Goal: Information Seeking & Learning: Understand process/instructions

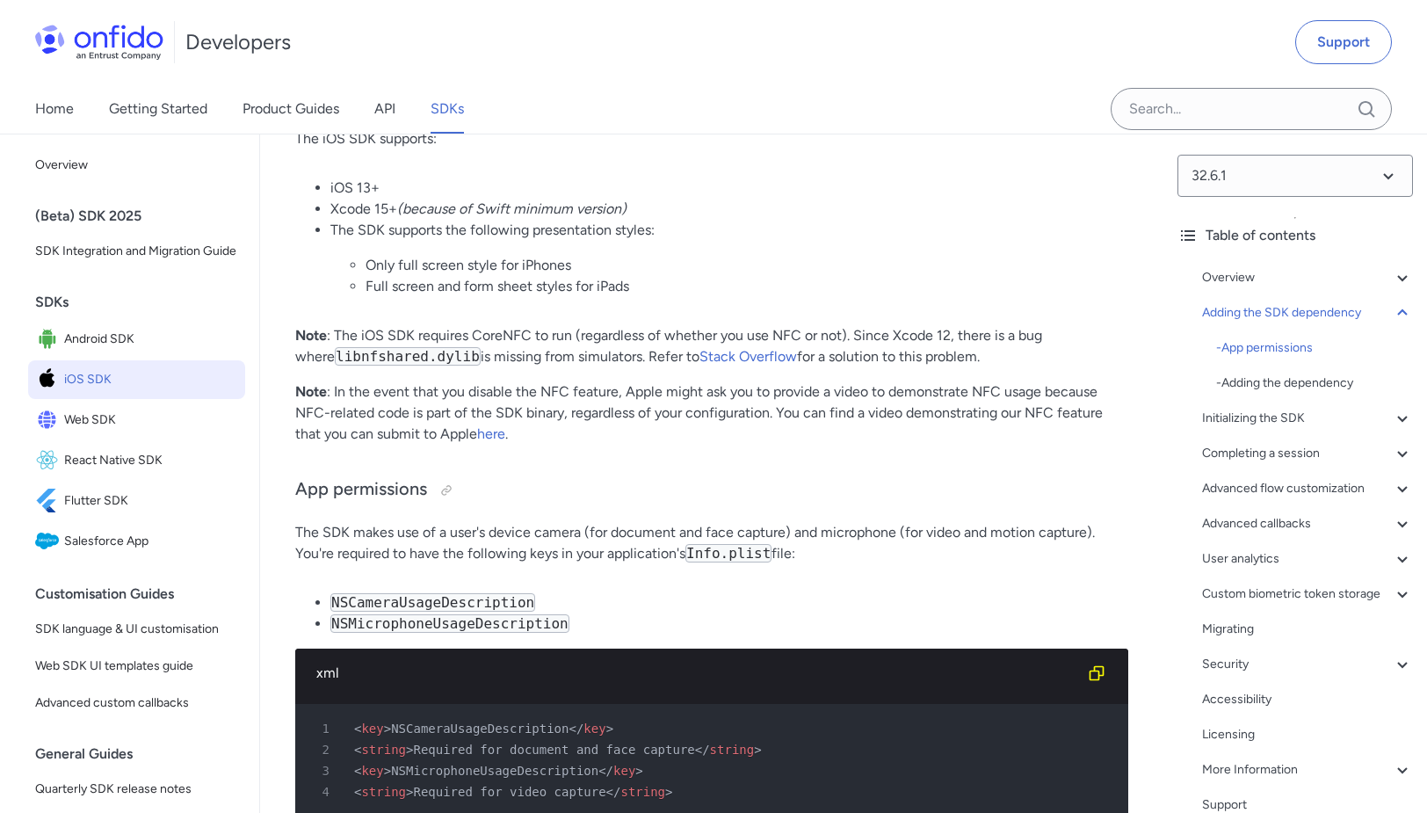
scroll to position [1183, 0]
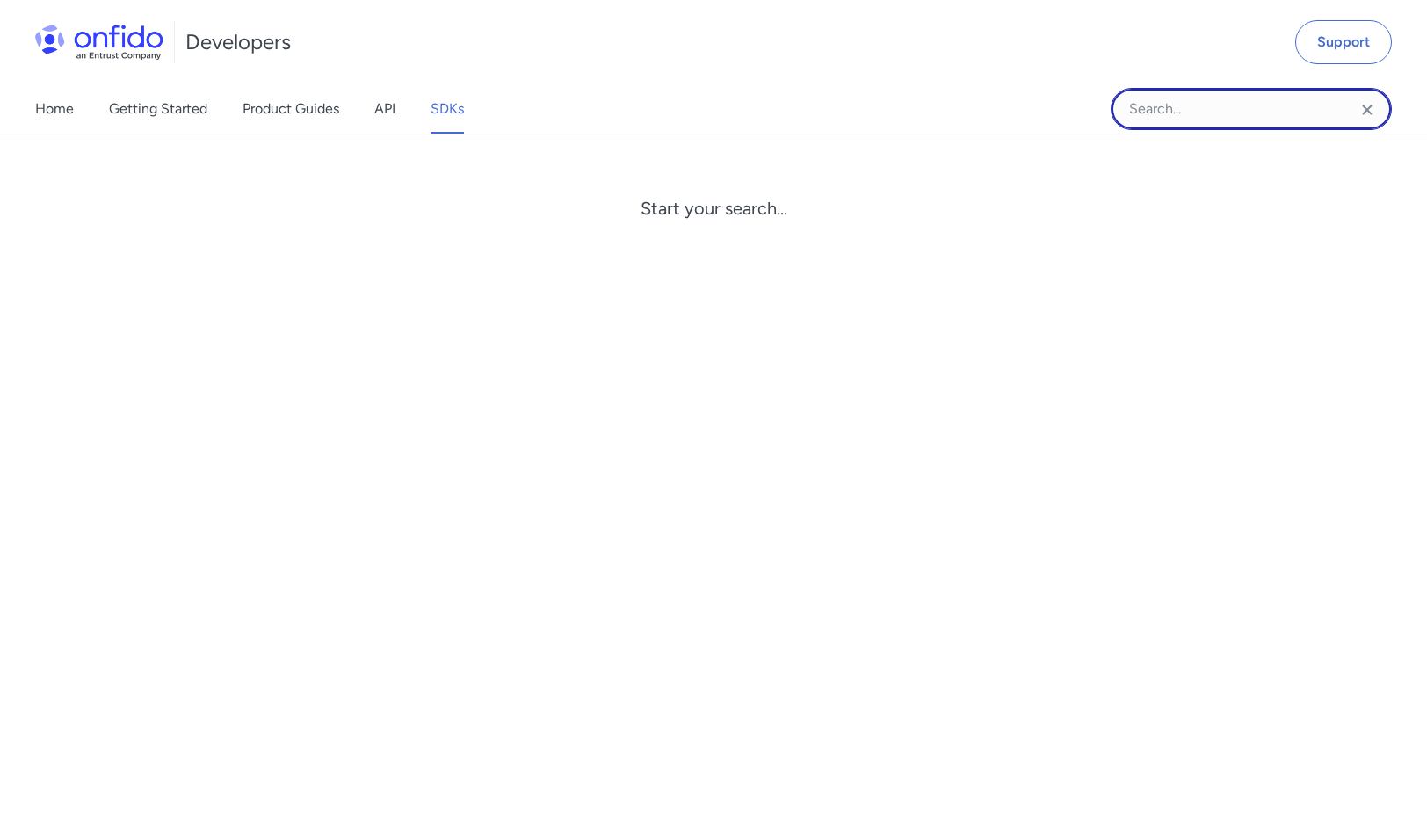
click at [1185, 125] on input "Onfido search input field" at bounding box center [1251, 109] width 281 height 42
paste input "withConsentStep()"
type input "withConsentStep"
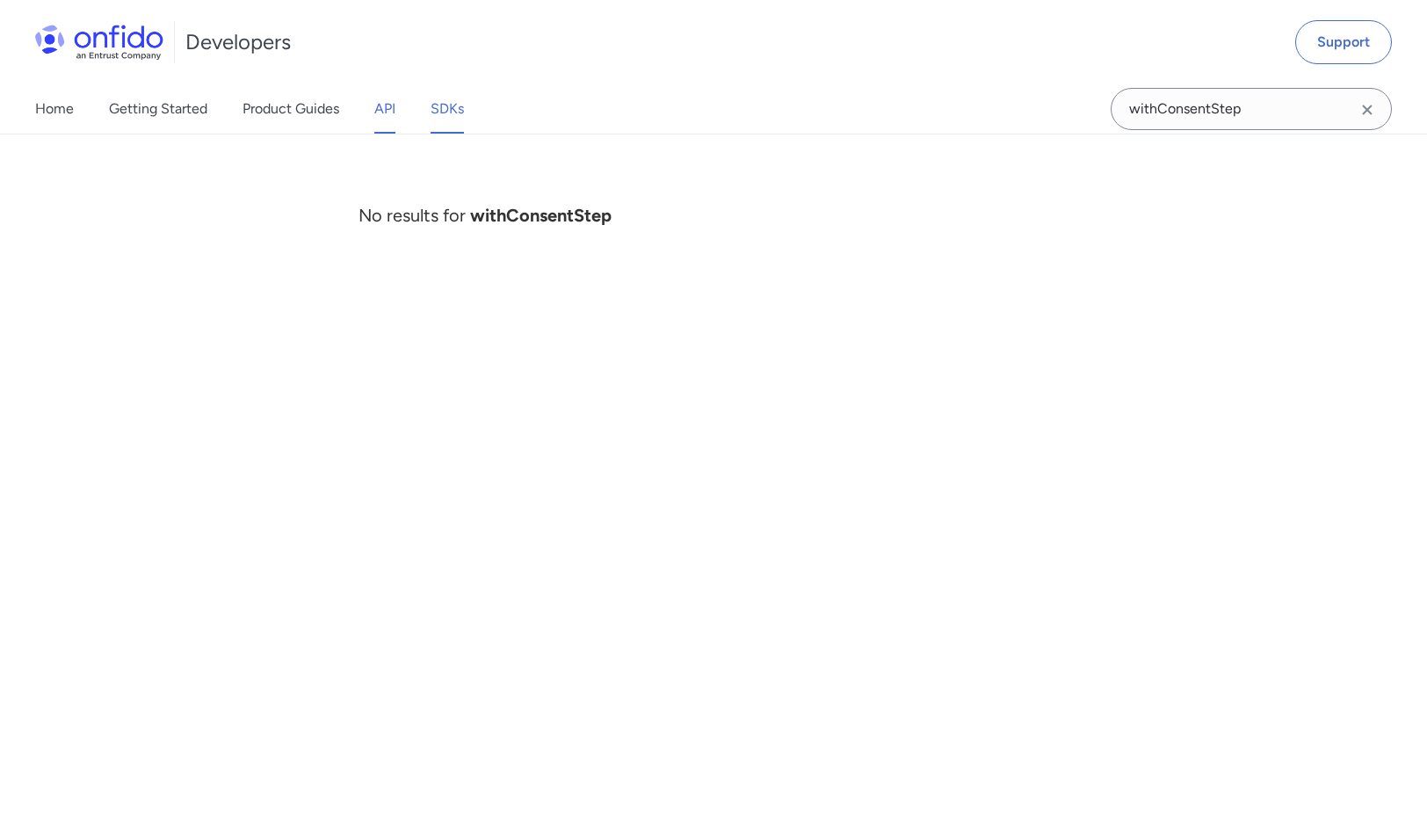
click at [387, 120] on link "API" at bounding box center [384, 108] width 21 height 49
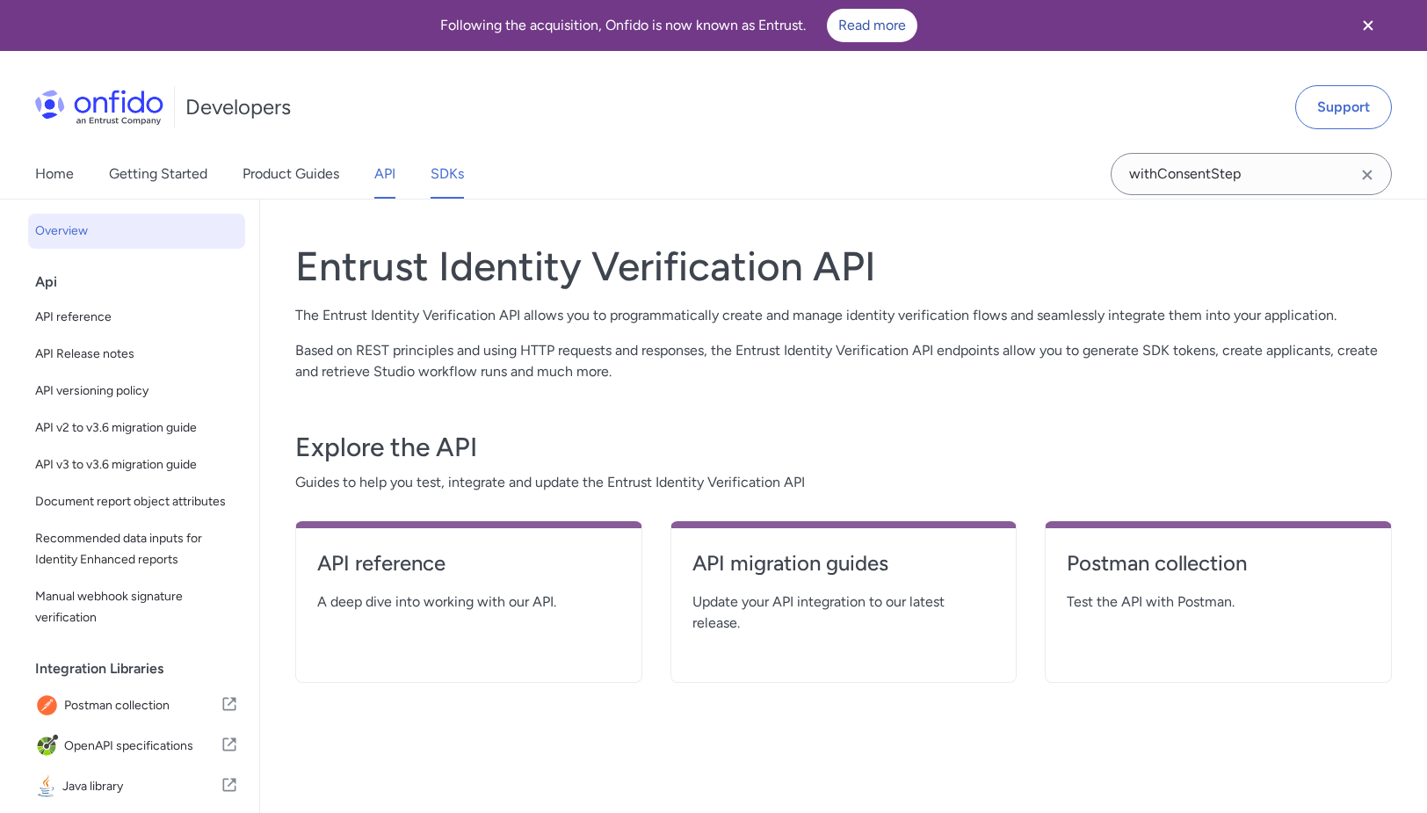
click at [456, 175] on link "SDKs" at bounding box center [447, 173] width 33 height 49
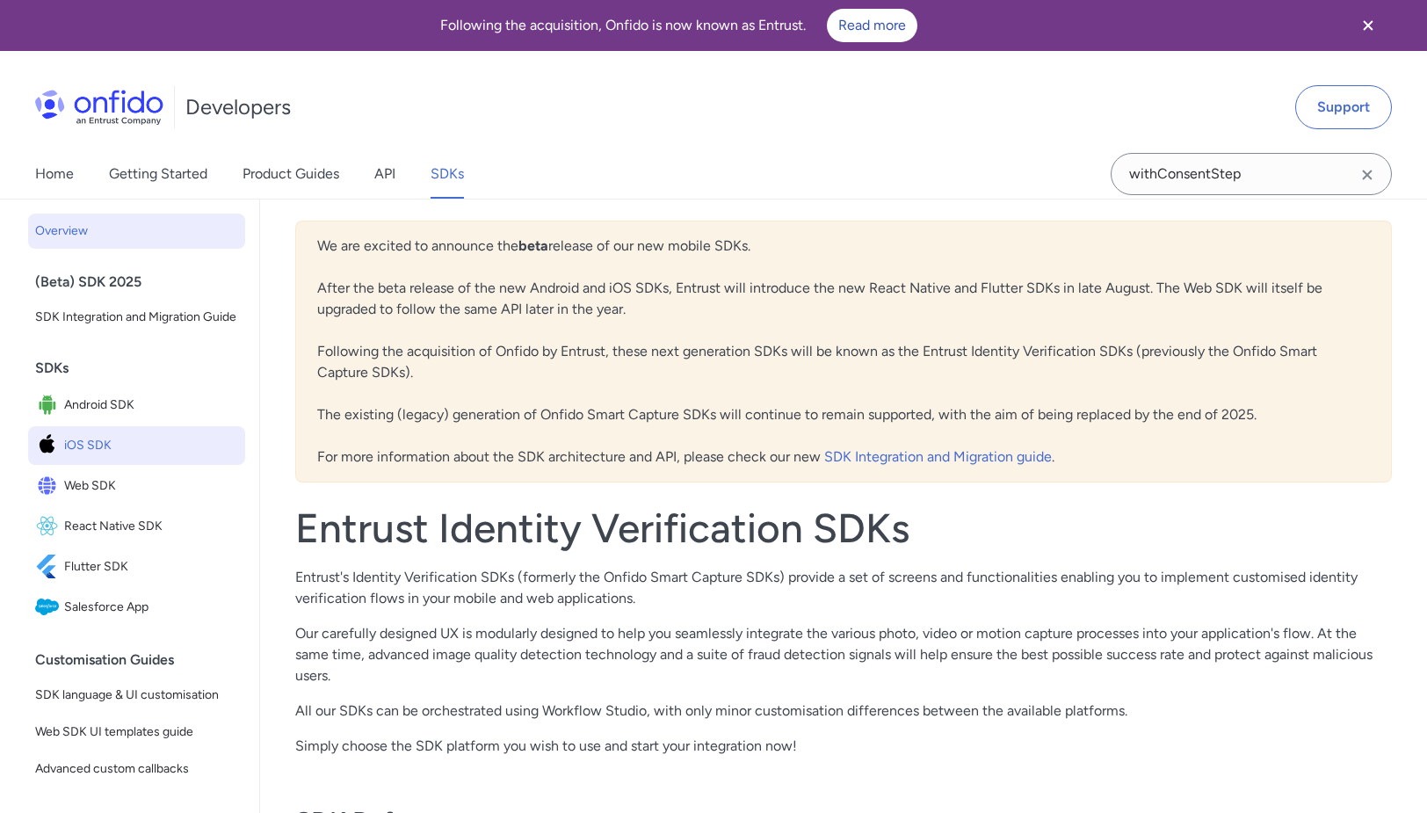
click at [113, 441] on span "iOS SDK" at bounding box center [151, 445] width 174 height 25
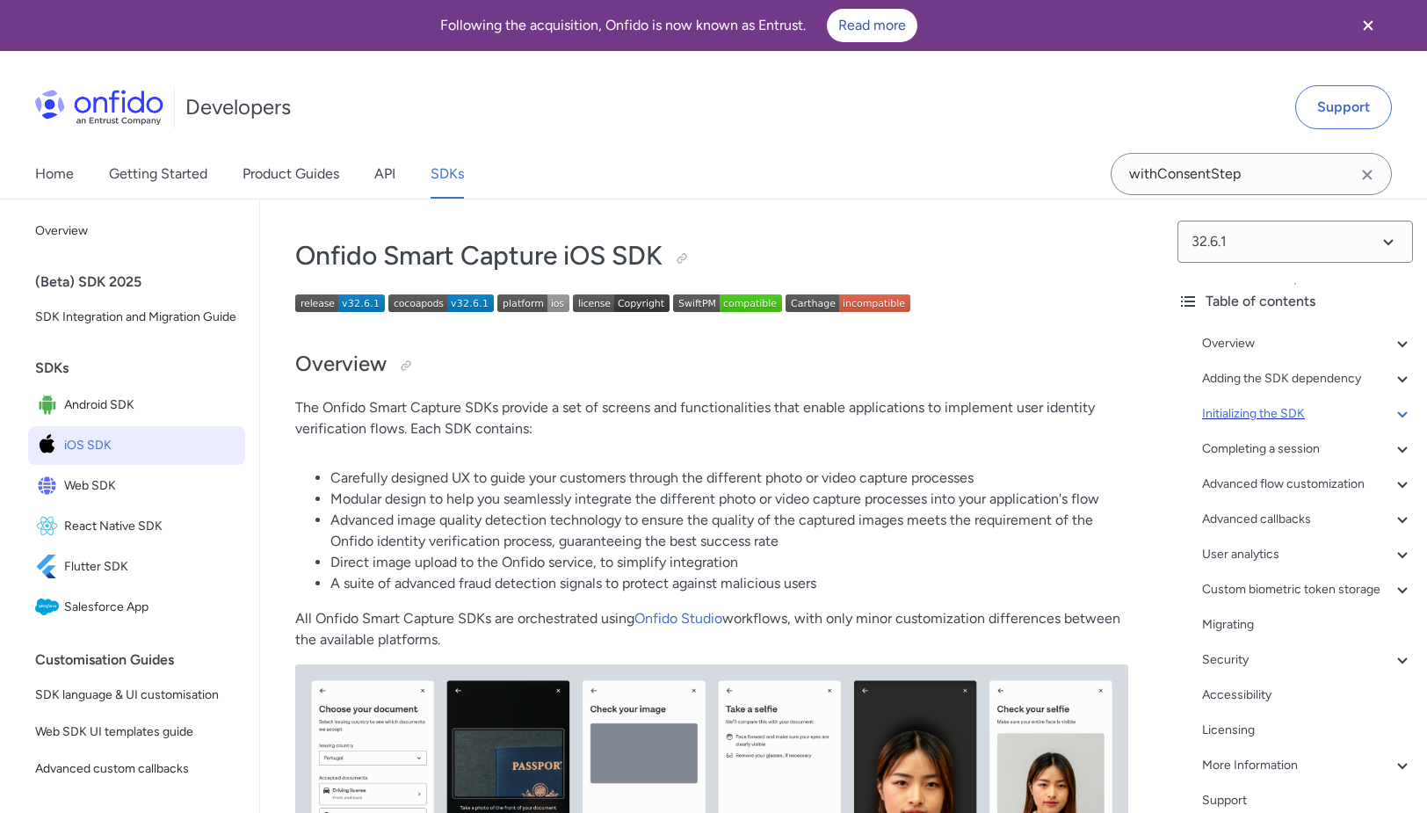
click at [1235, 423] on div "Initializing the SDK" at bounding box center [1307, 413] width 211 height 21
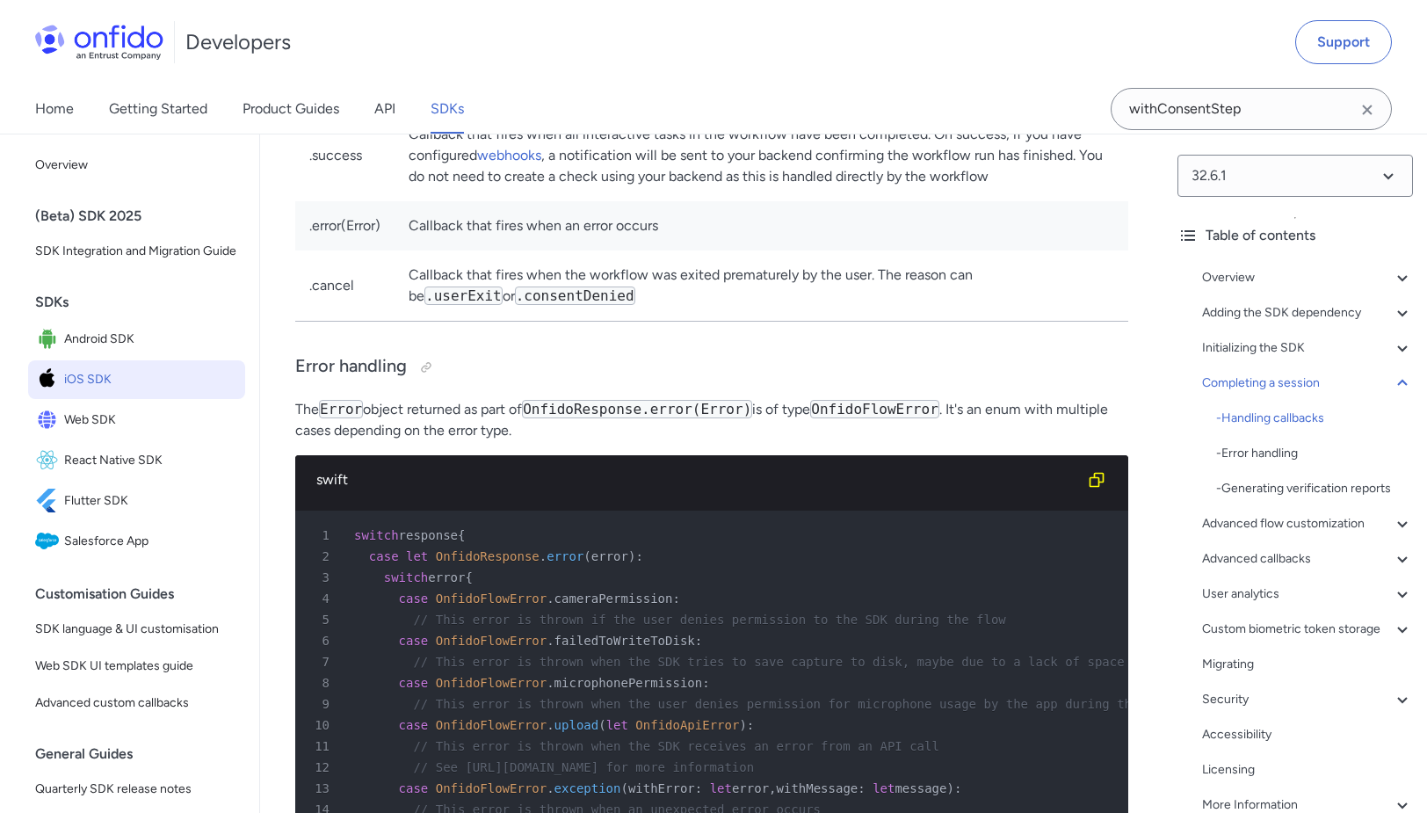
scroll to position [13536, 0]
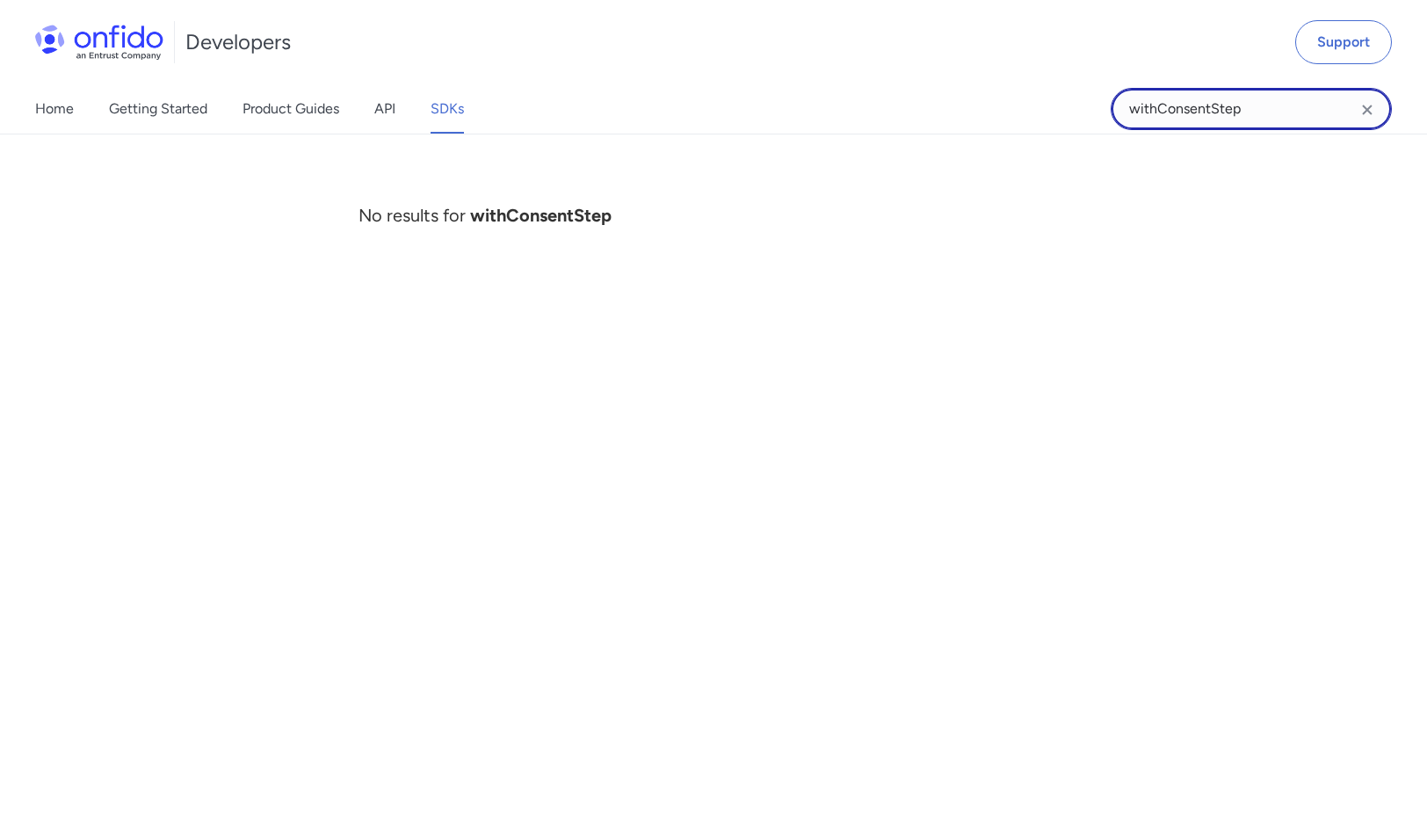
click at [1259, 109] on input "withConsentStep" at bounding box center [1251, 109] width 281 height 42
click at [469, 120] on div "Home Getting Started Product Guides API SDKs" at bounding box center [267, 108] width 534 height 49
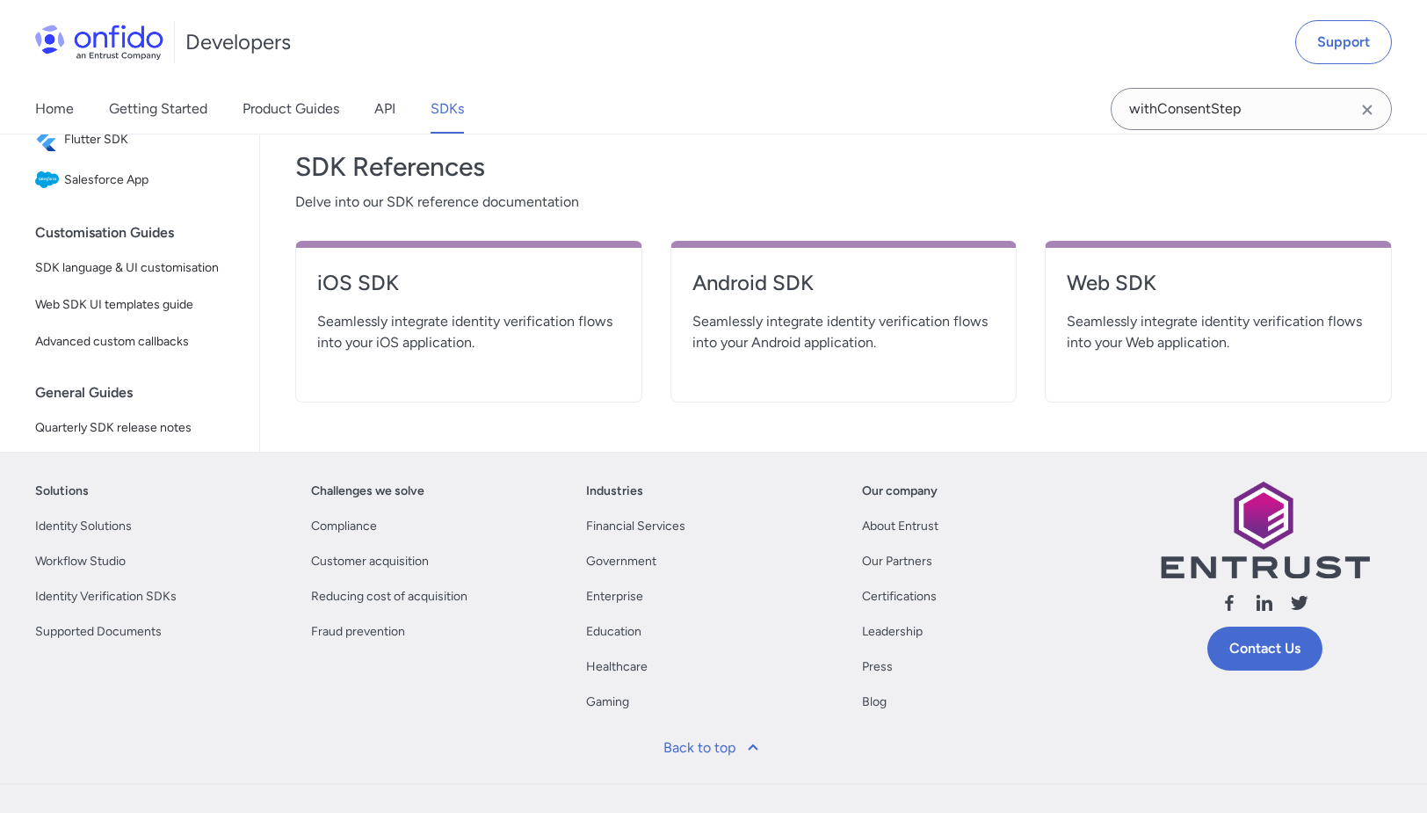
scroll to position [554, 0]
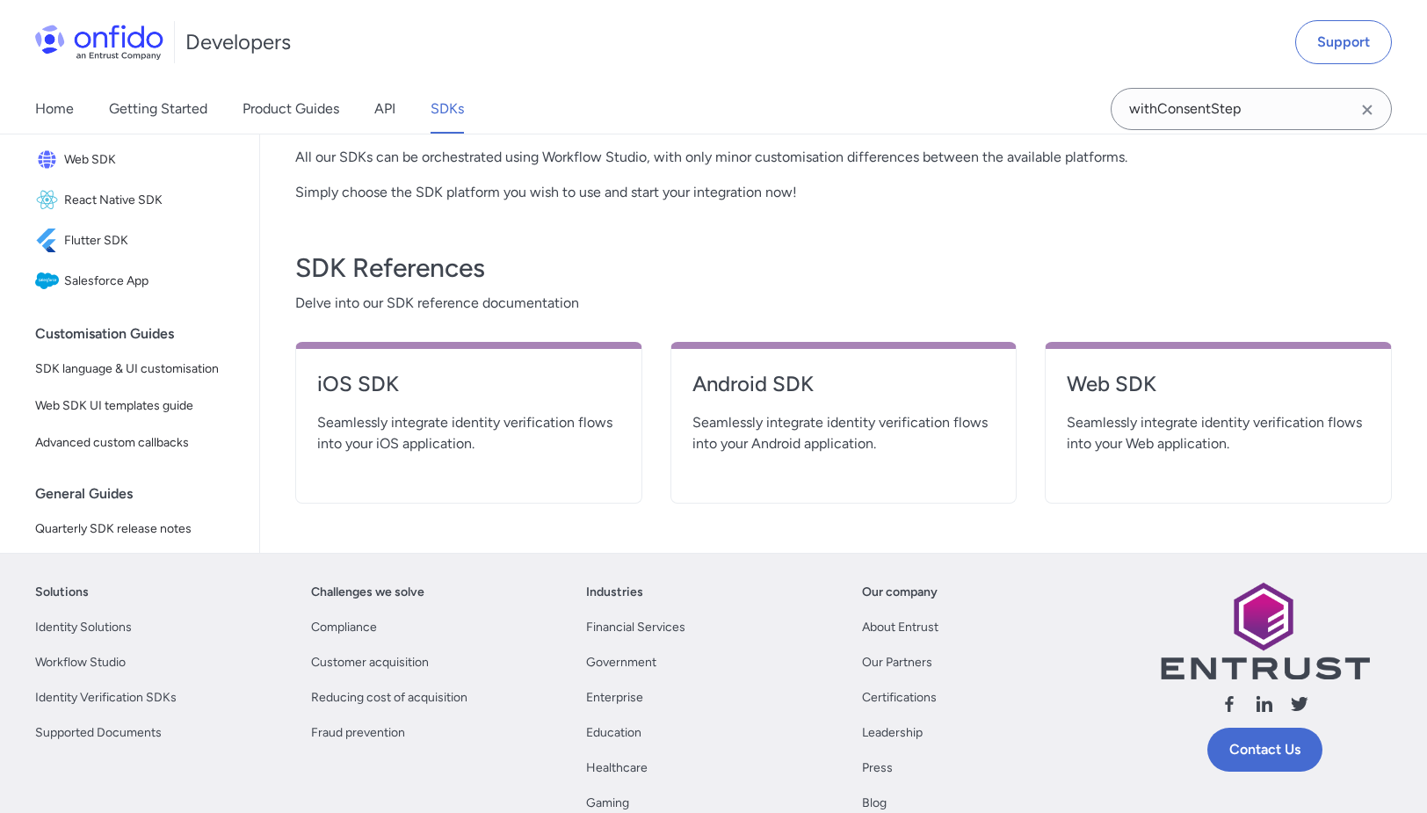
click at [436, 422] on span "Seamlessly integrate identity verification flows into your iOS application." at bounding box center [468, 433] width 303 height 42
click at [336, 378] on h4 "iOS SDK" at bounding box center [468, 384] width 303 height 28
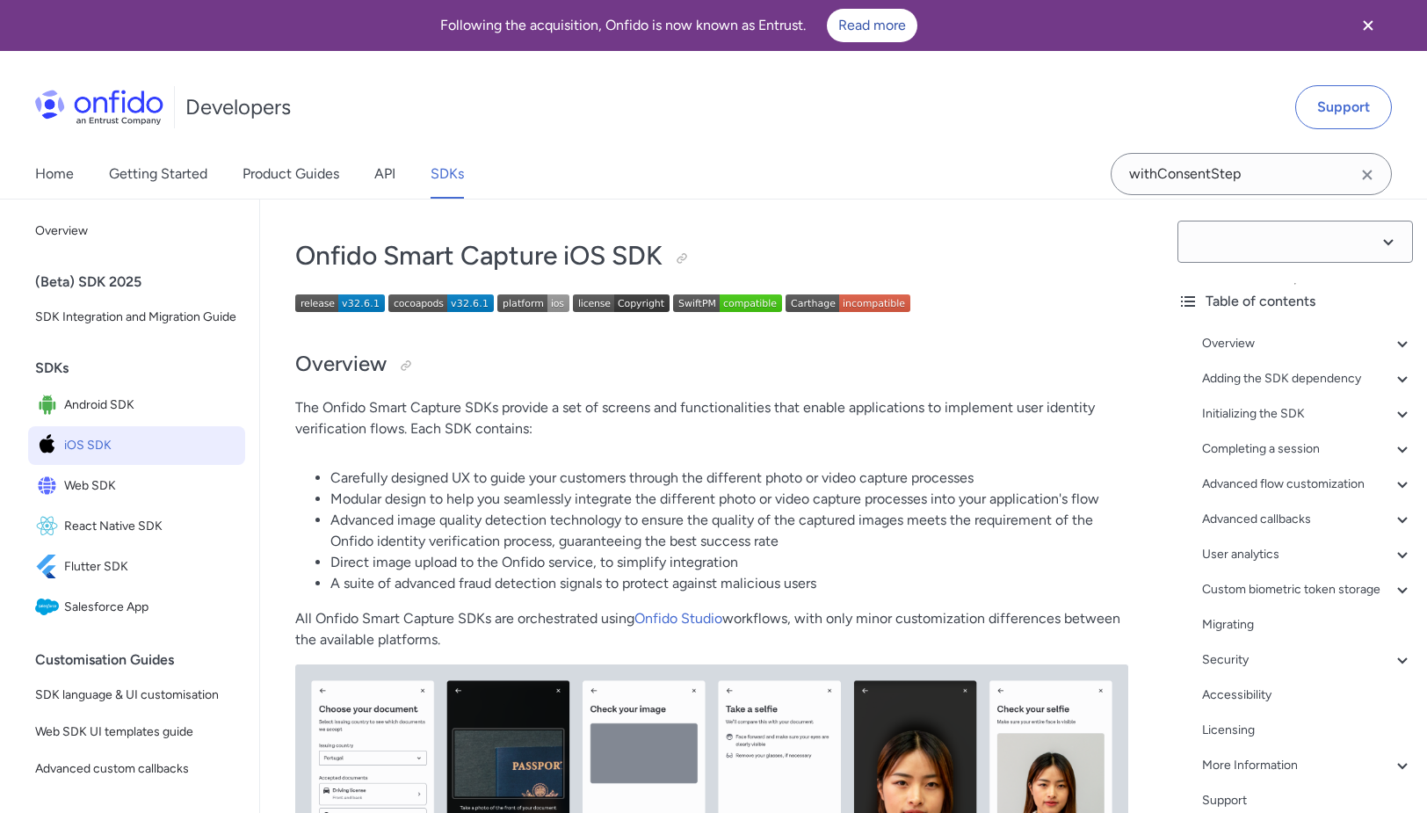
select select "32.6.1"
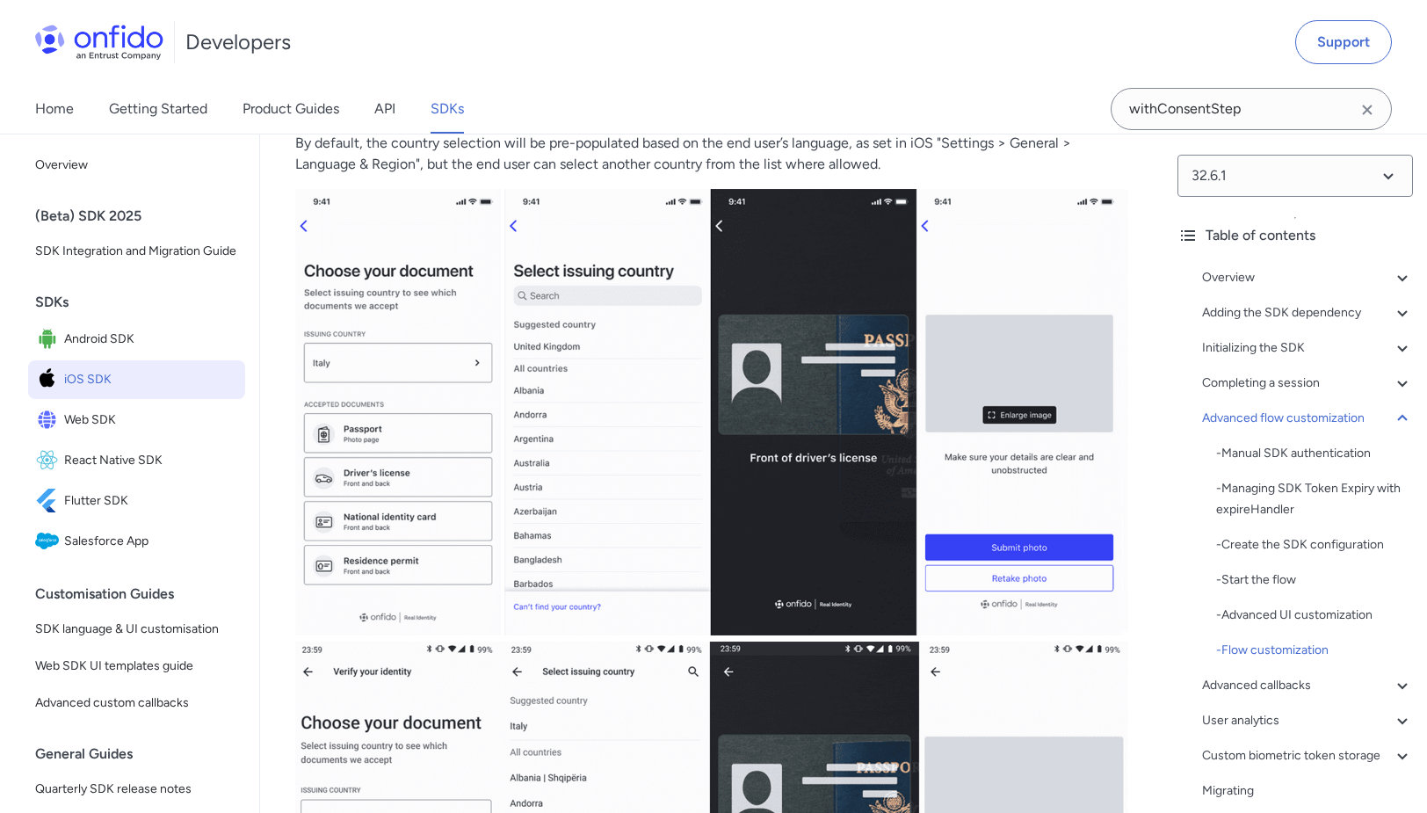
scroll to position [21329, 0]
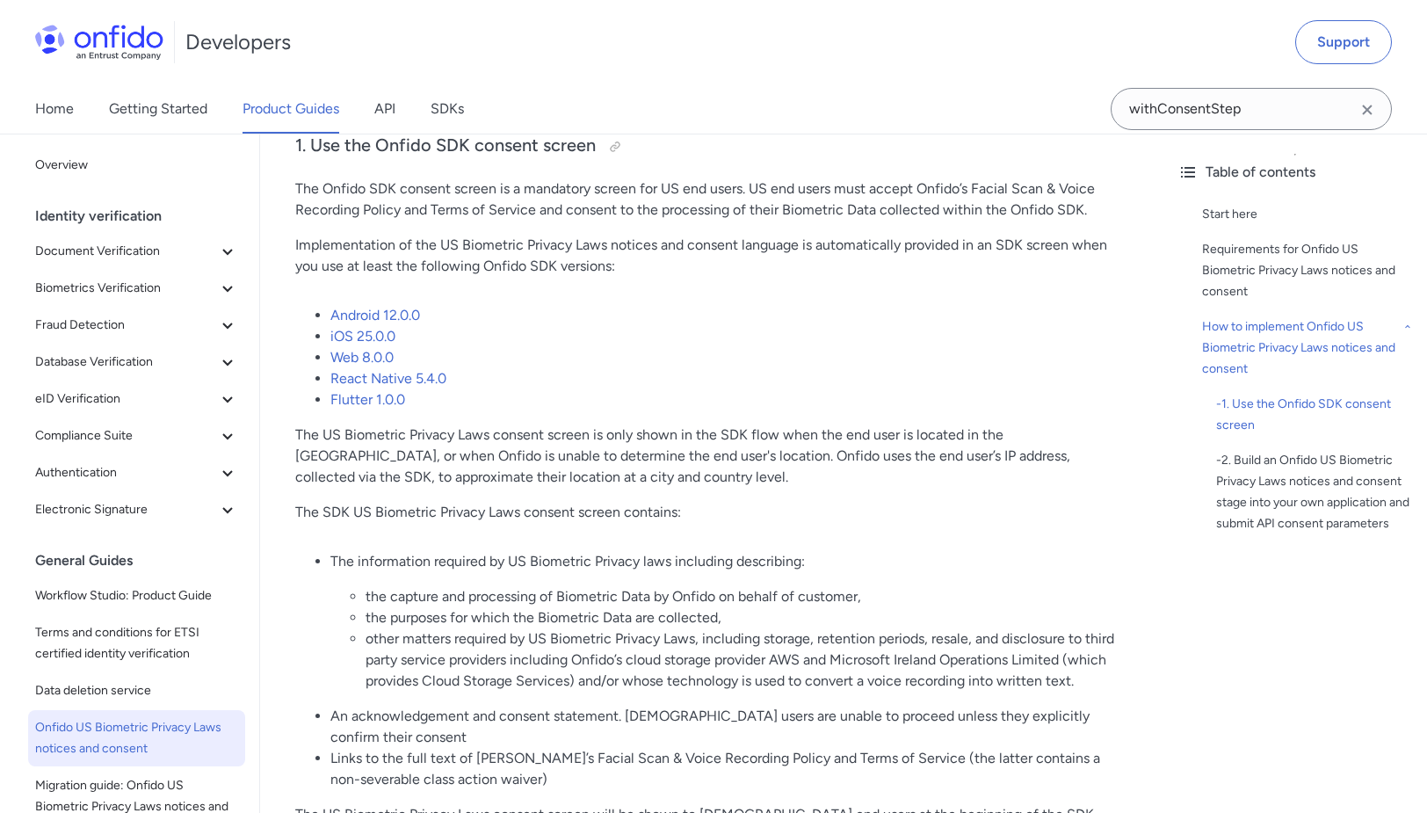
scroll to position [1550, 0]
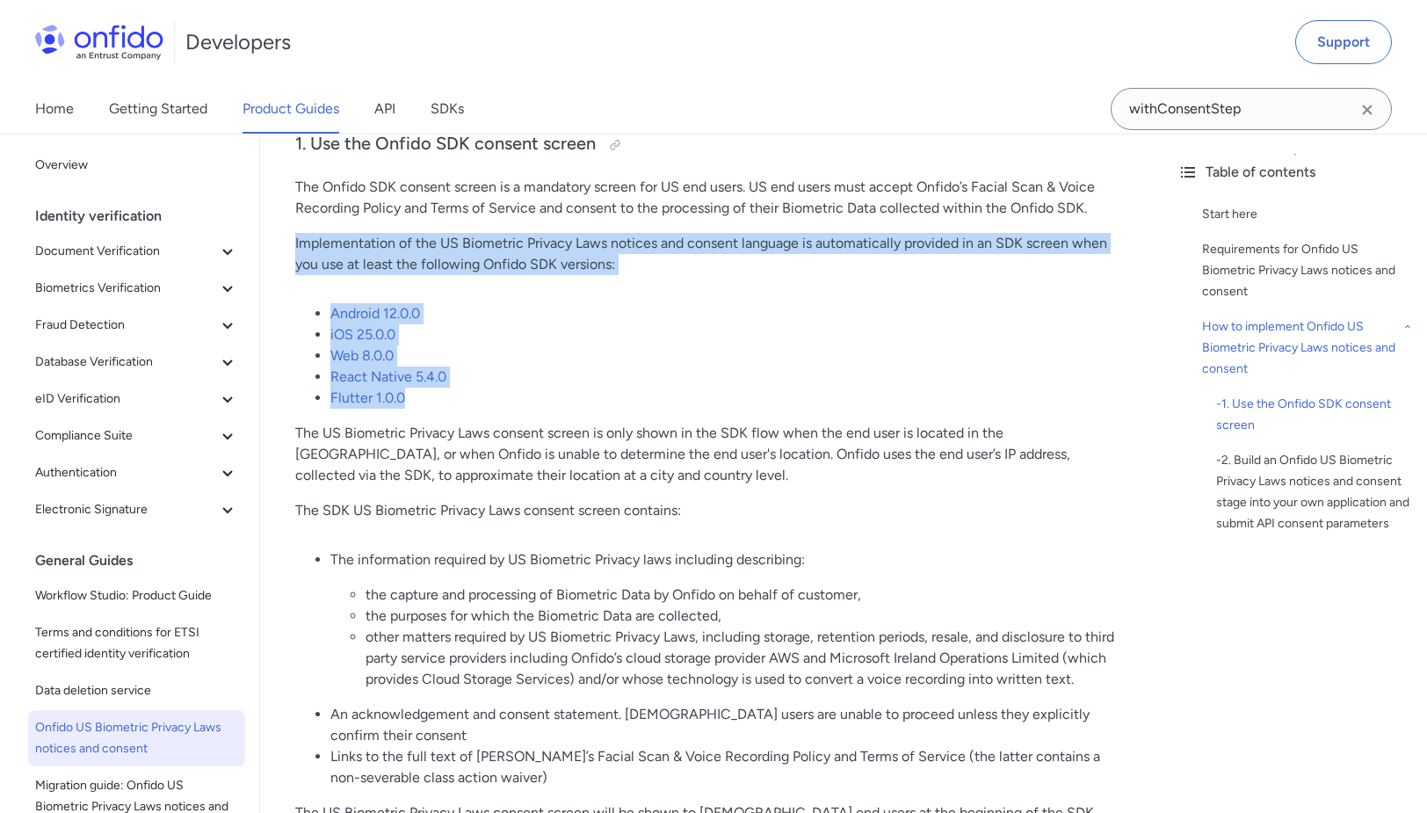
drag, startPoint x: 294, startPoint y: 205, endPoint x: 416, endPoint y: 359, distance: 196.6
click at [416, 359] on div "Onfido US Biometric Privacy Laws notices and consent (US) Start here US state b…" at bounding box center [712, 760] width 904 height 4222
copy div "Implementation of the US Biometric Privacy Laws notices and consent language is…"
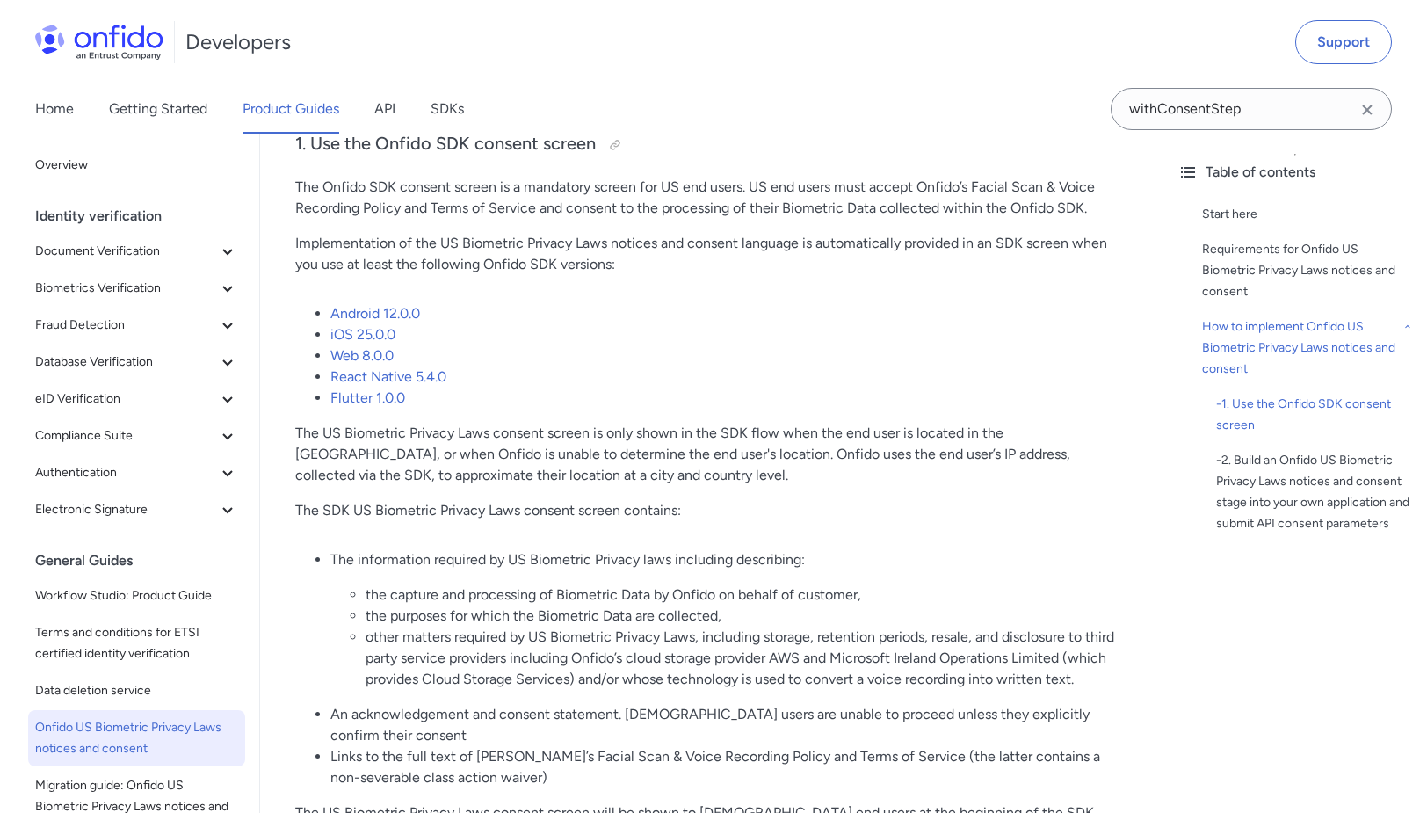
click at [783, 503] on div "Onfido US Biometric Privacy Laws notices and consent (US) Start here US state b…" at bounding box center [711, 752] width 833 height 4165
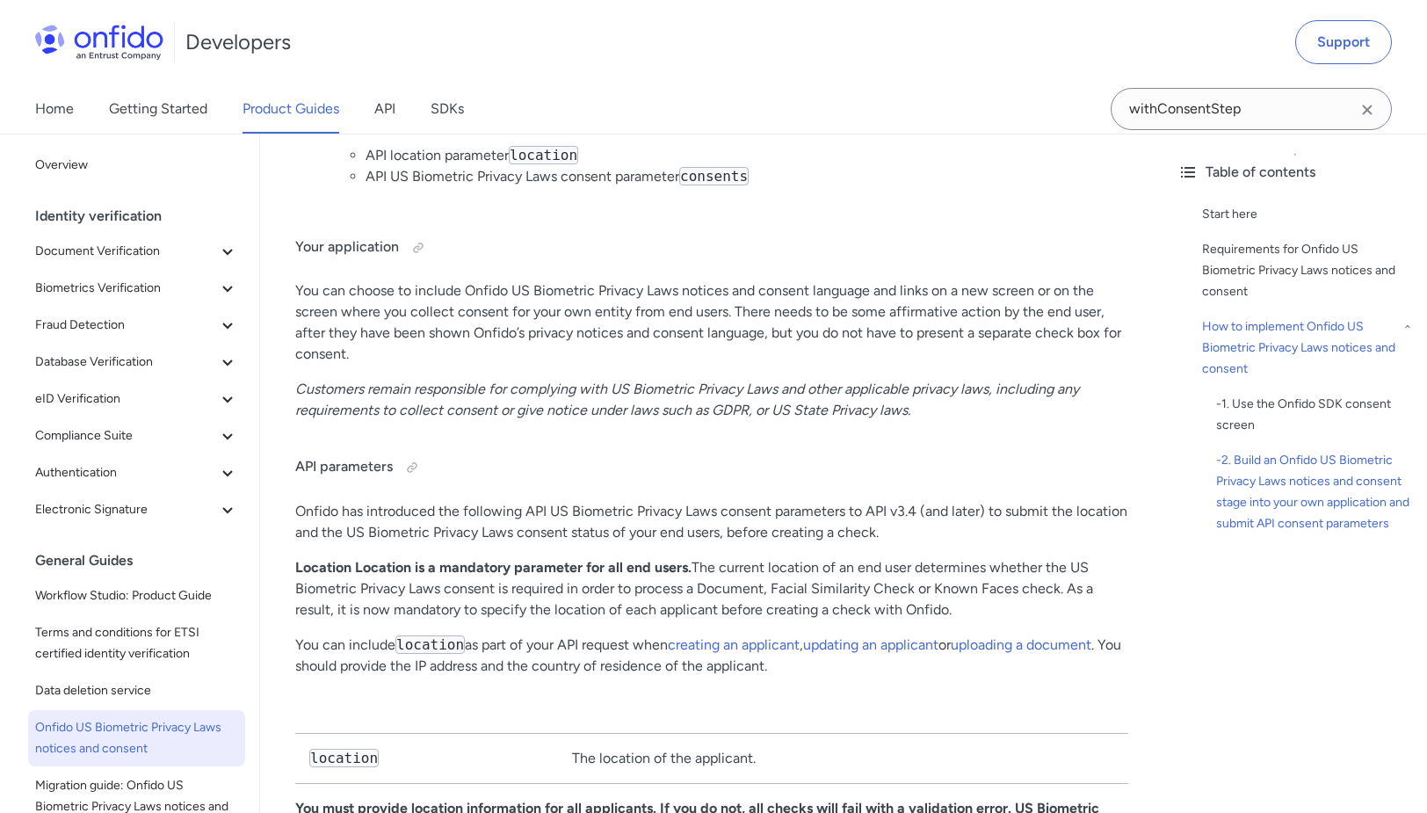
scroll to position [3046, 0]
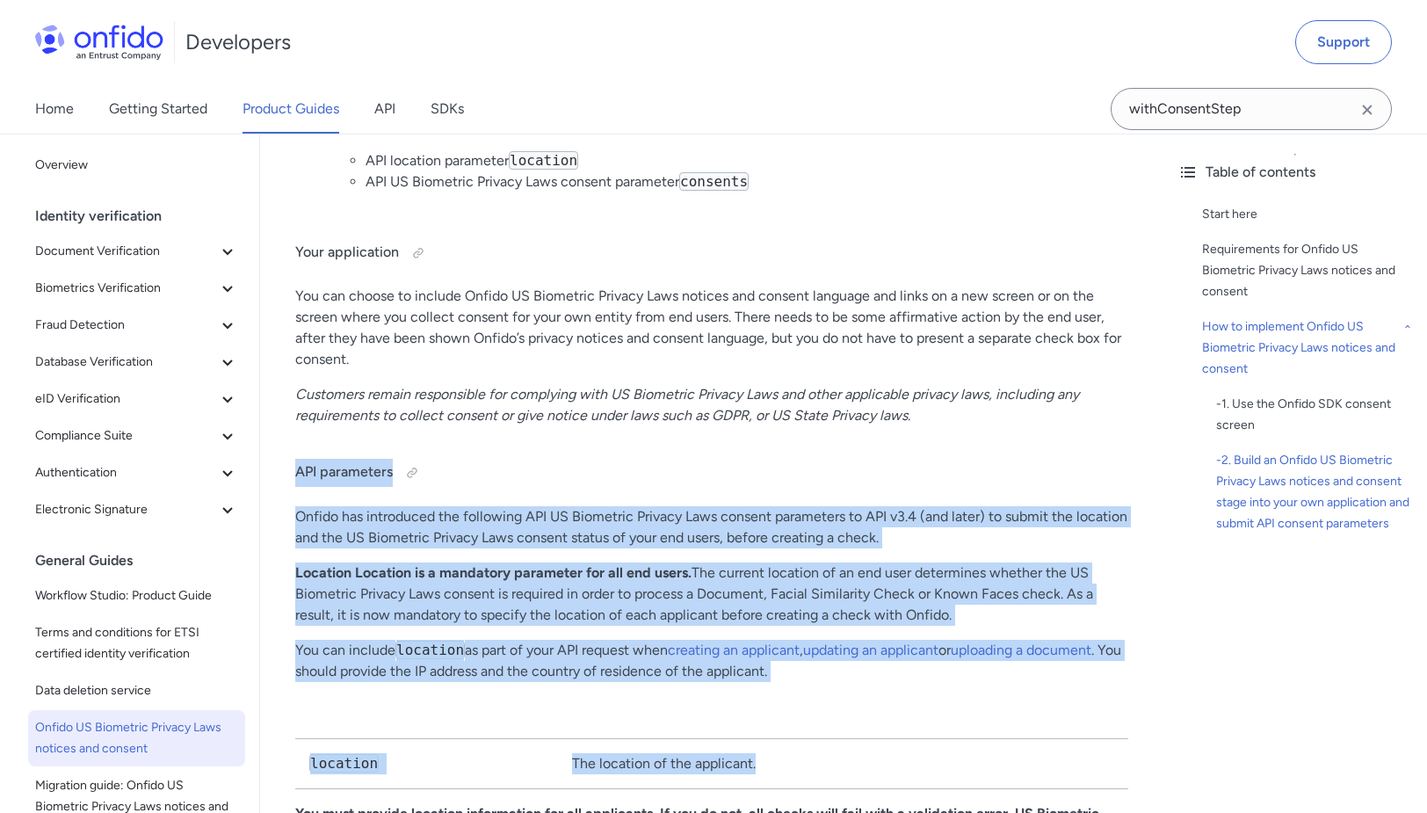
drag, startPoint x: 295, startPoint y: 412, endPoint x: 828, endPoint y: 723, distance: 616.9
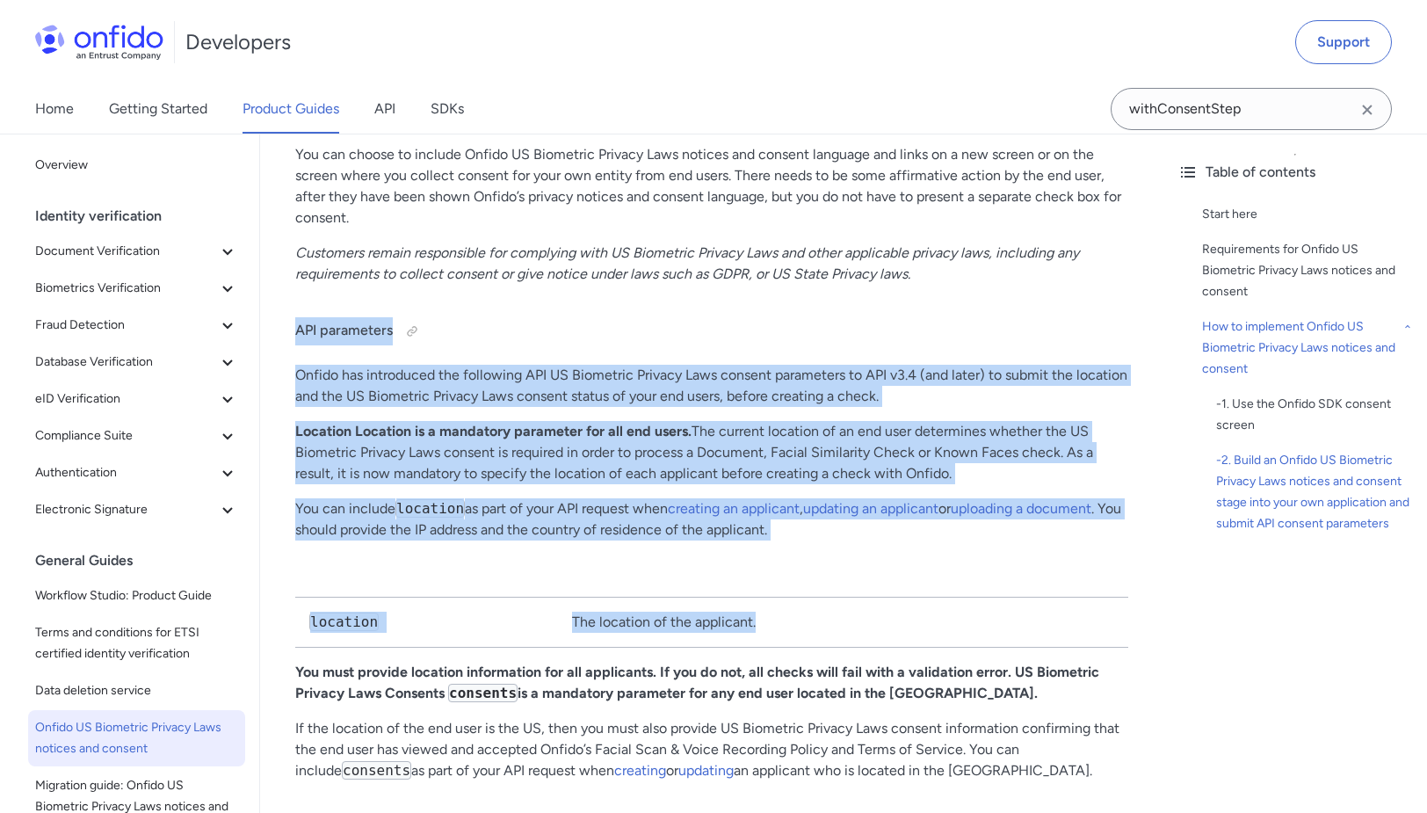
scroll to position [3188, 0]
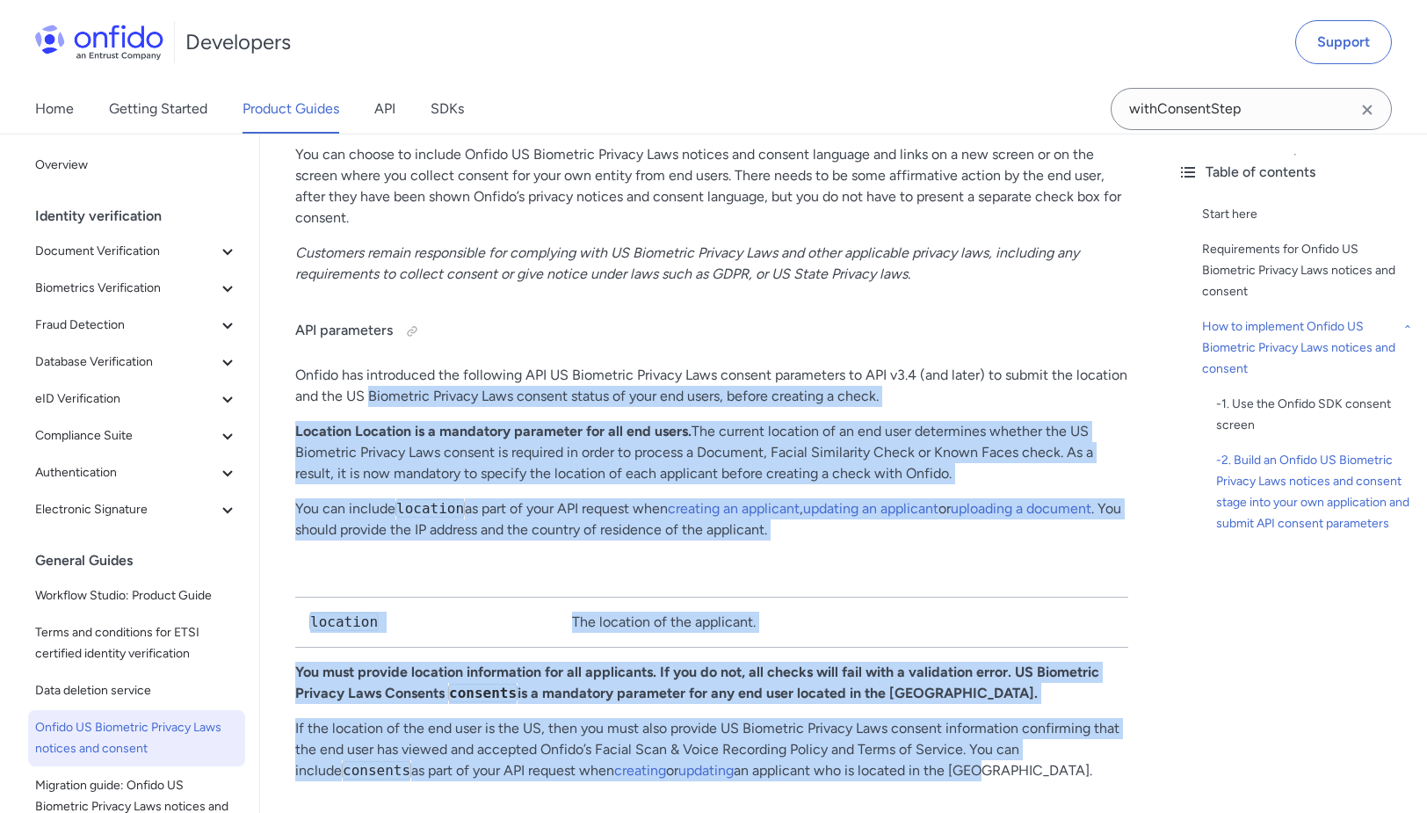
drag, startPoint x: 946, startPoint y: 709, endPoint x: 370, endPoint y: 342, distance: 683.0
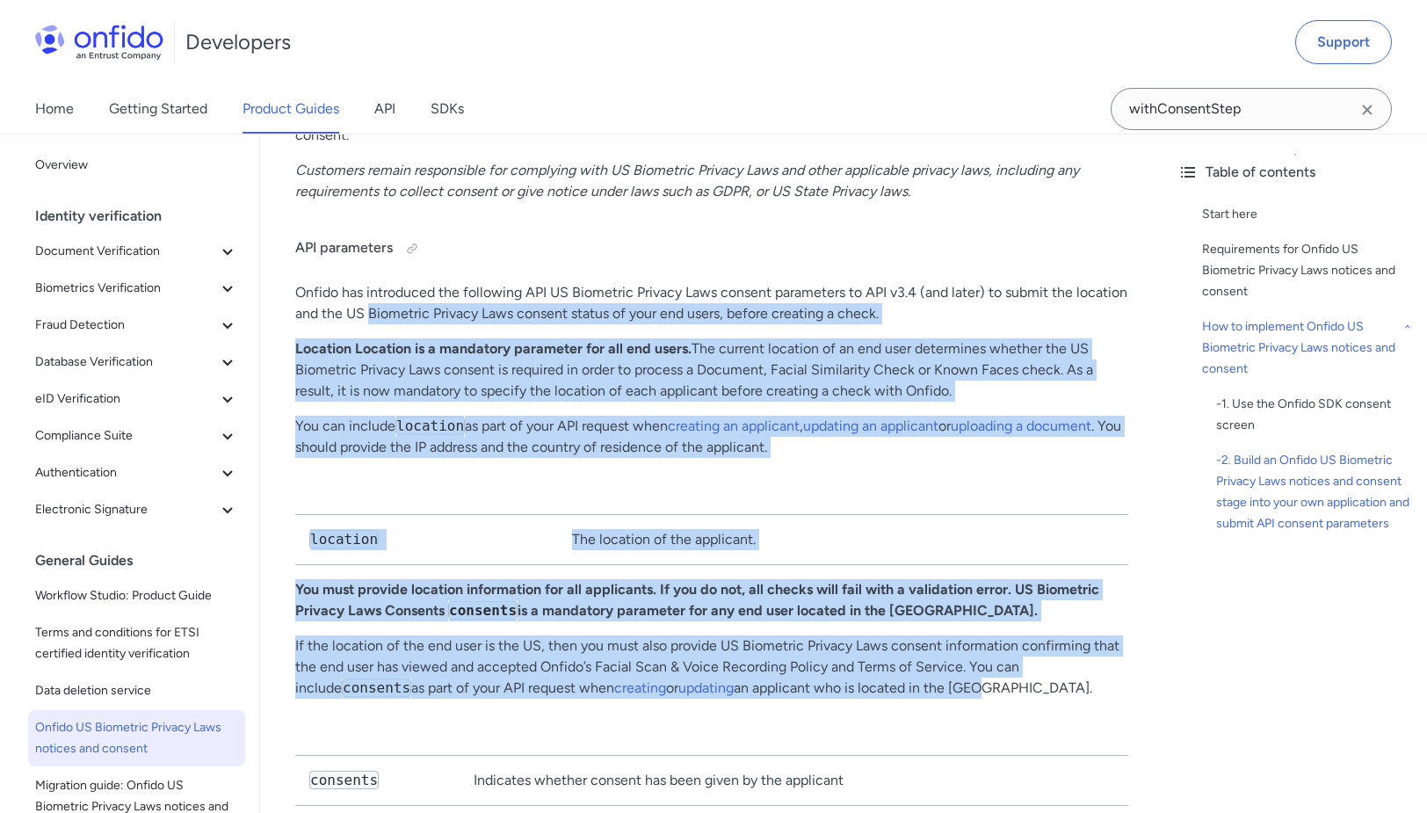
scroll to position [3239, 0]
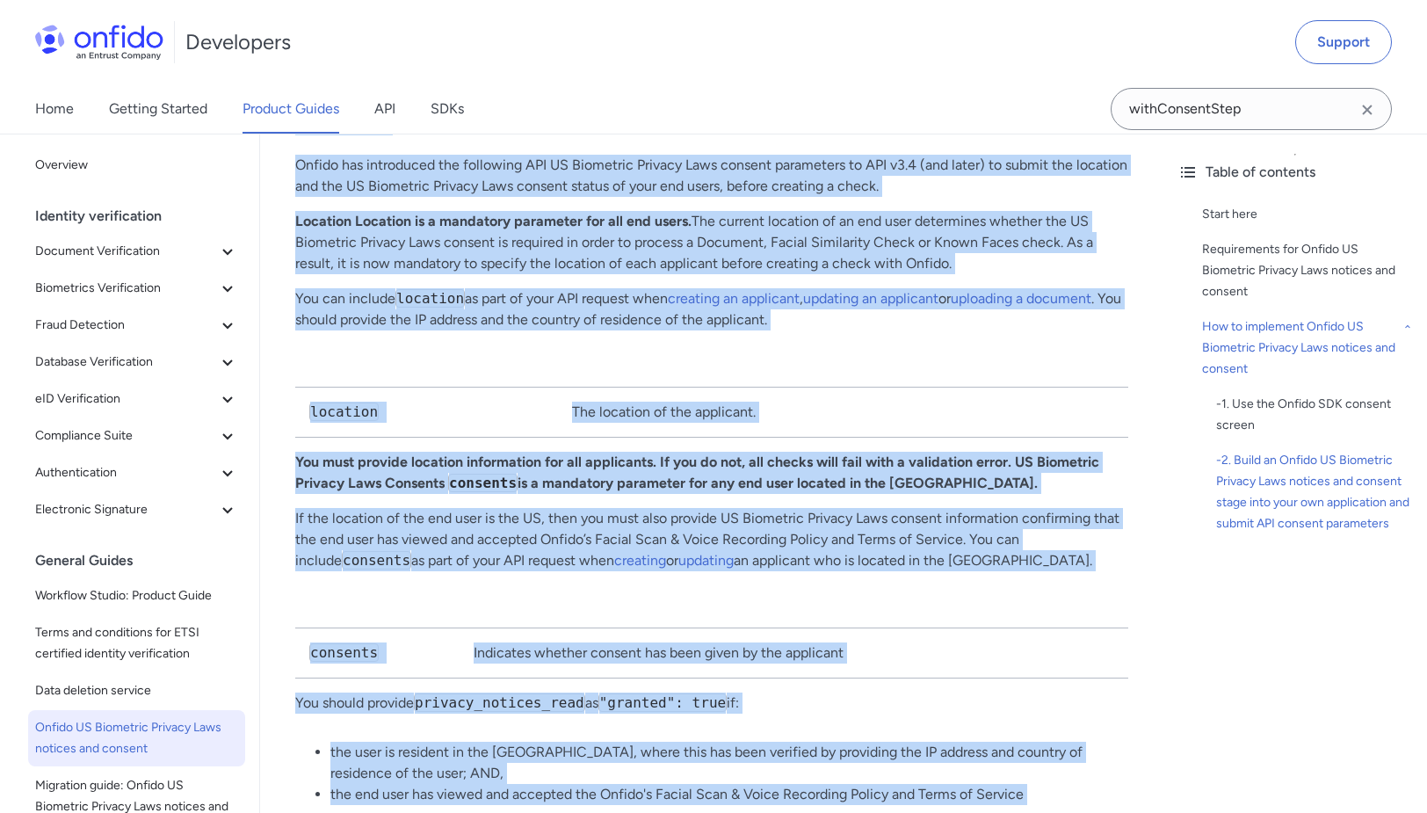
drag, startPoint x: 299, startPoint y: 219, endPoint x: 651, endPoint y: 831, distance: 706.8
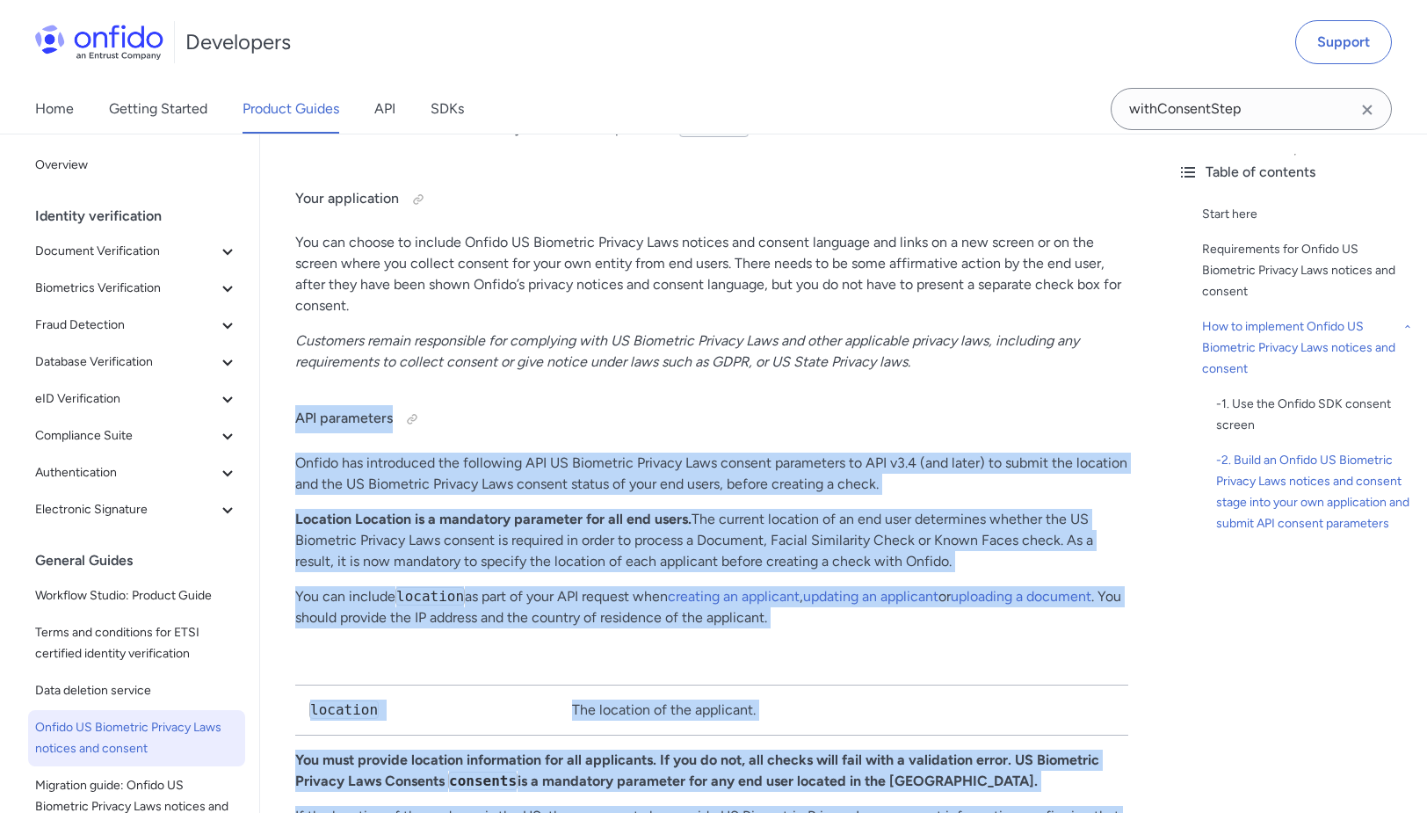
scroll to position [3095, 0]
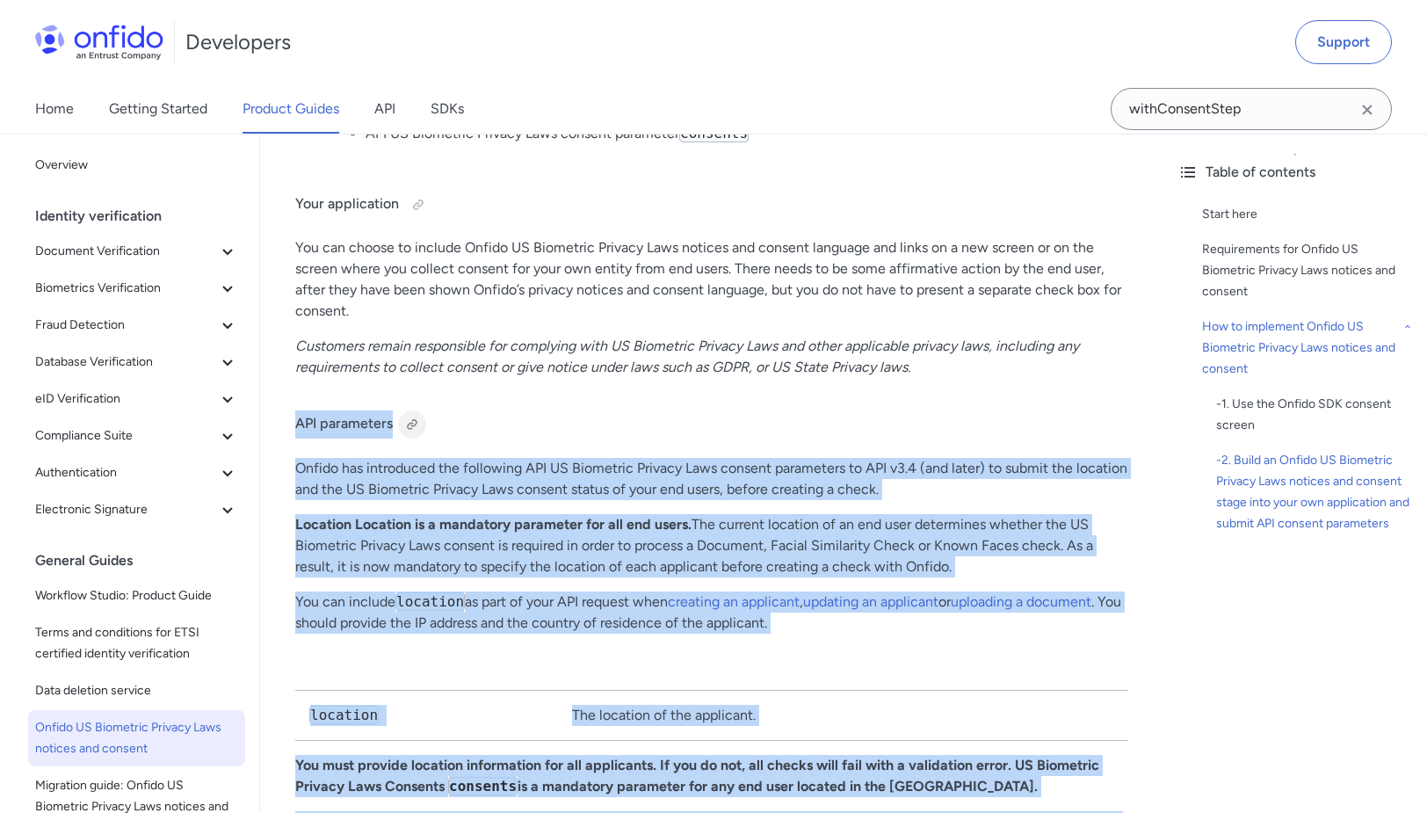
click at [410, 410] on div at bounding box center [412, 424] width 28 height 28
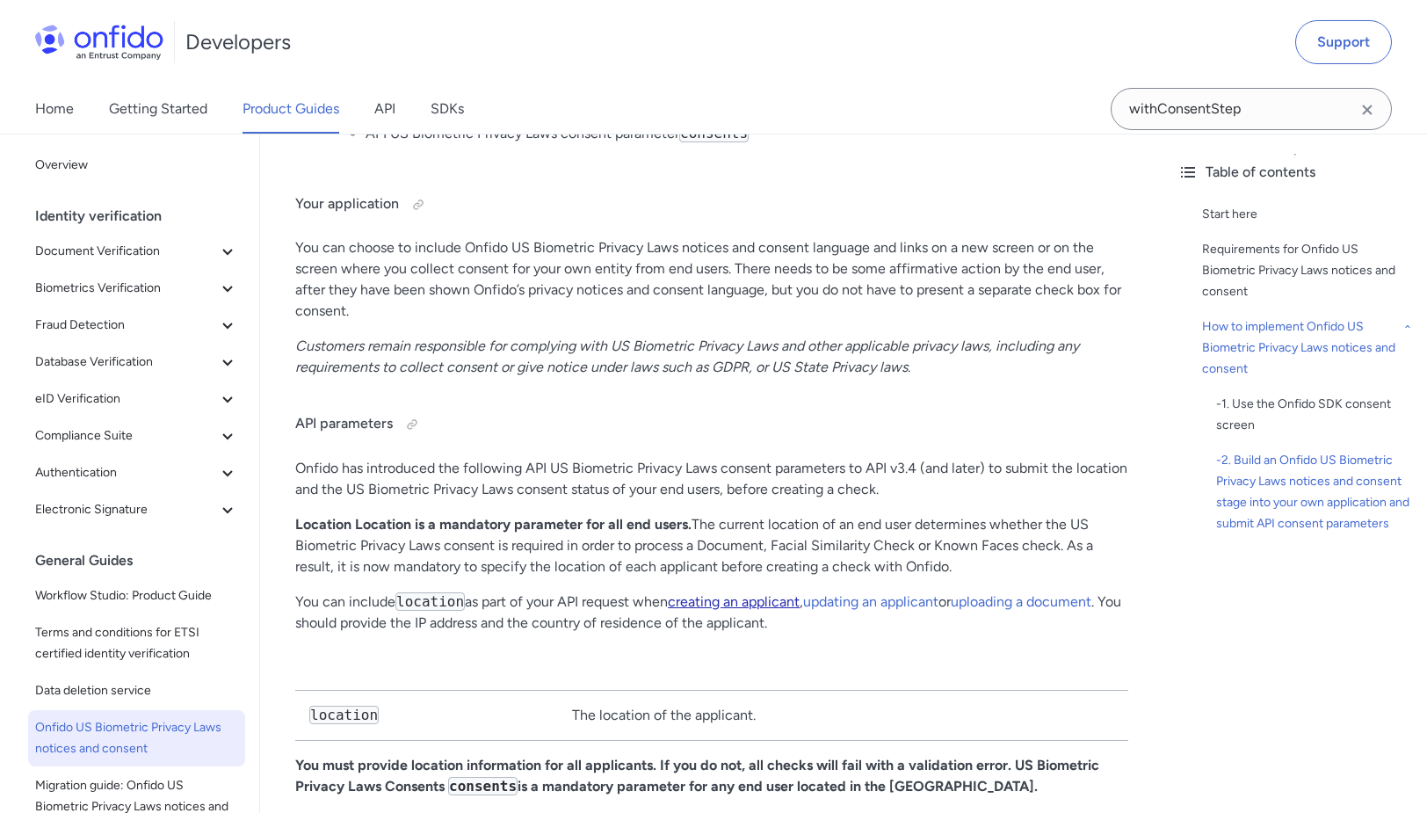
click at [744, 593] on link "creating an applicant" at bounding box center [734, 601] width 132 height 17
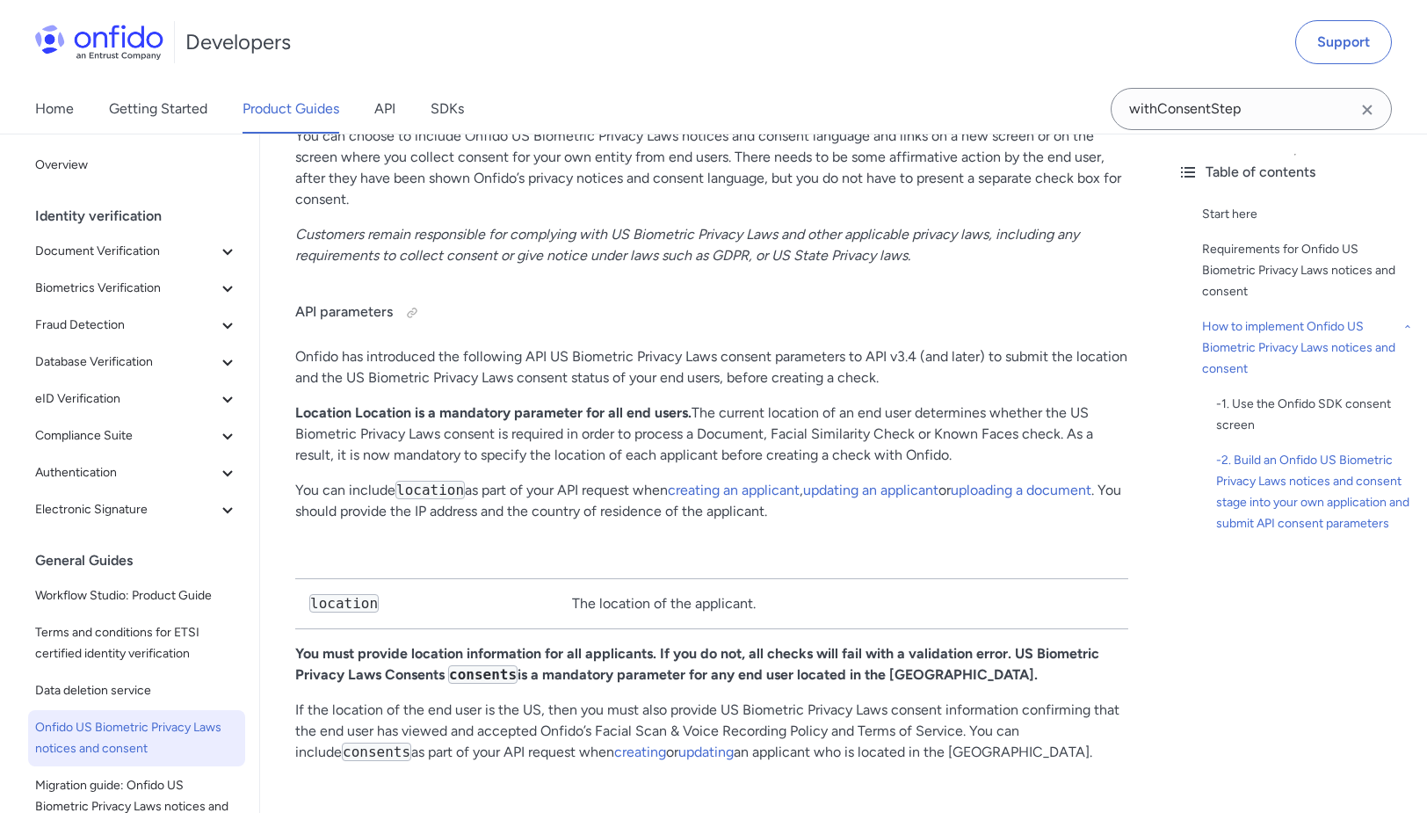
scroll to position [3199, 0]
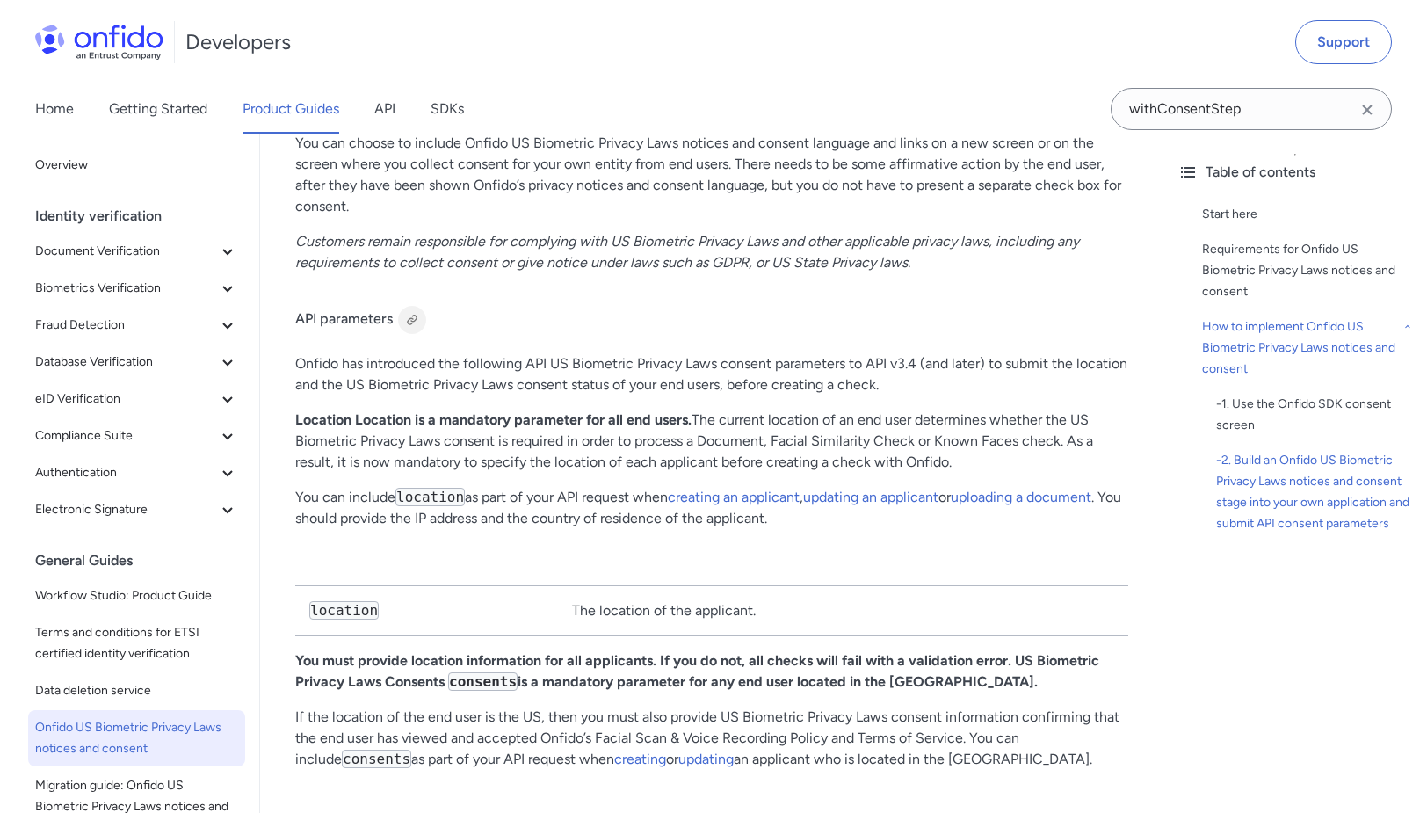
click at [409, 313] on div at bounding box center [412, 320] width 14 height 14
click at [888, 489] on link "updating an applicant" at bounding box center [870, 497] width 135 height 17
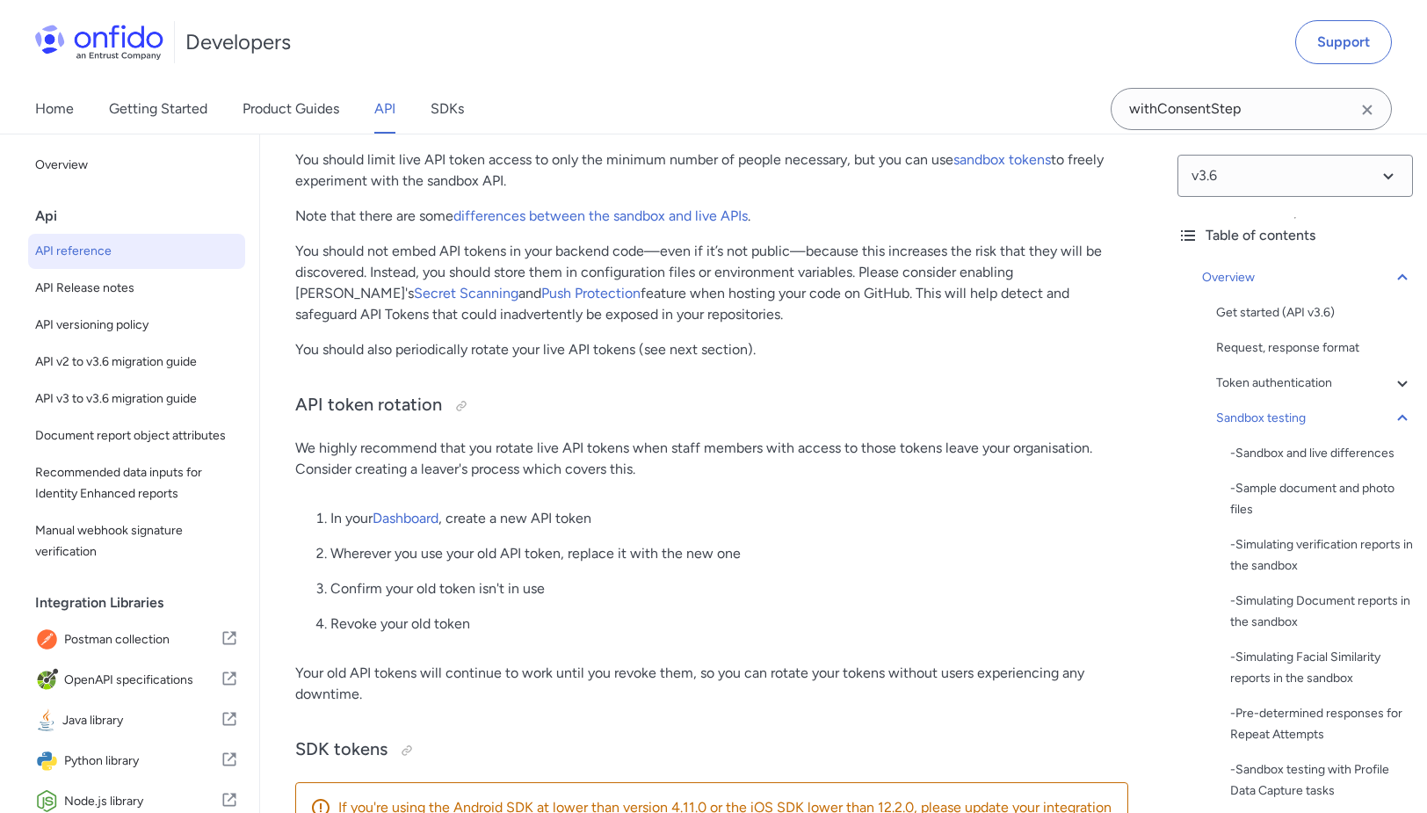
scroll to position [1694, 0]
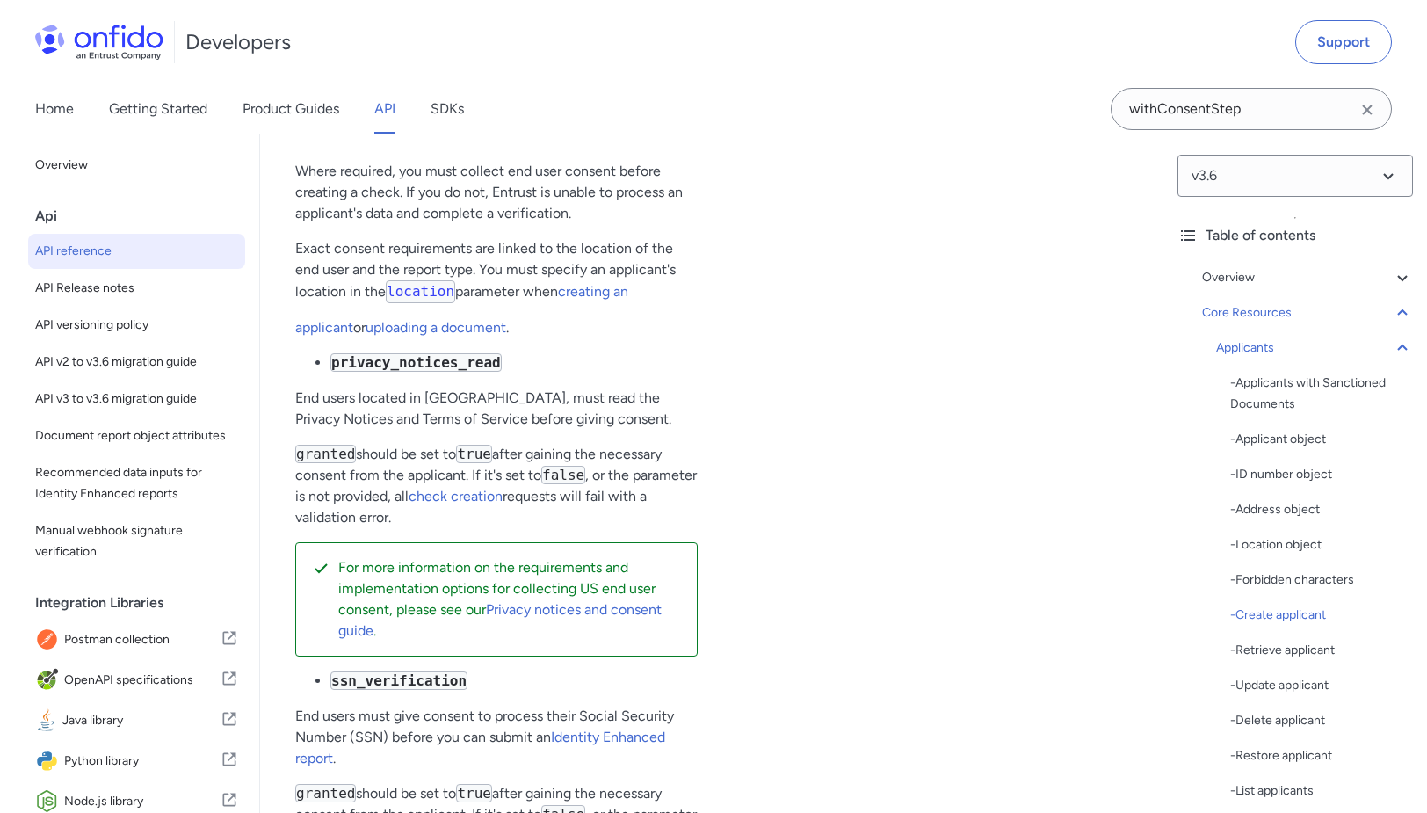
scroll to position [25006, 0]
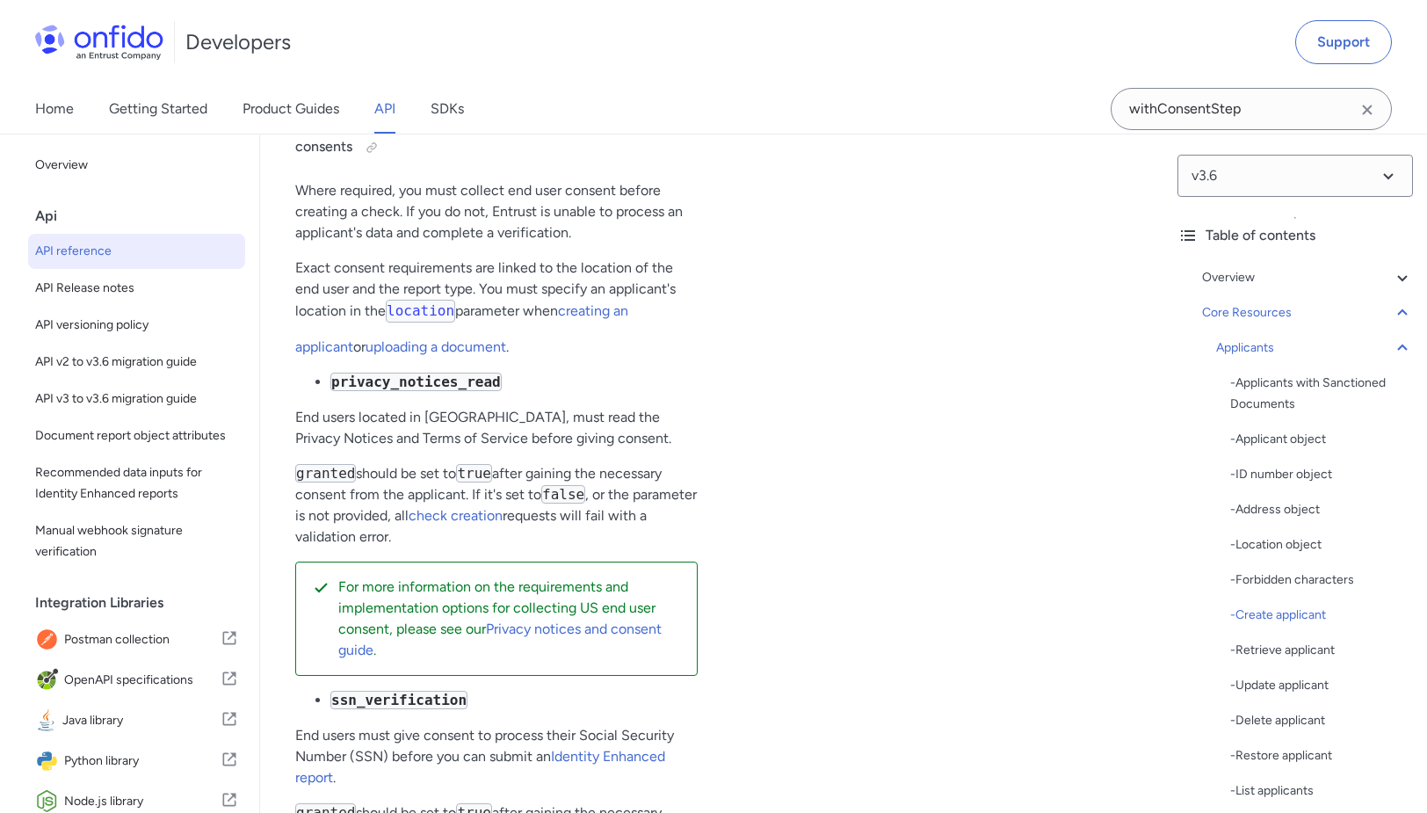
click at [594, 100] on p "If you use the Entrust Identity Verification SDK, location is provided directly…" at bounding box center [510, 58] width 345 height 84
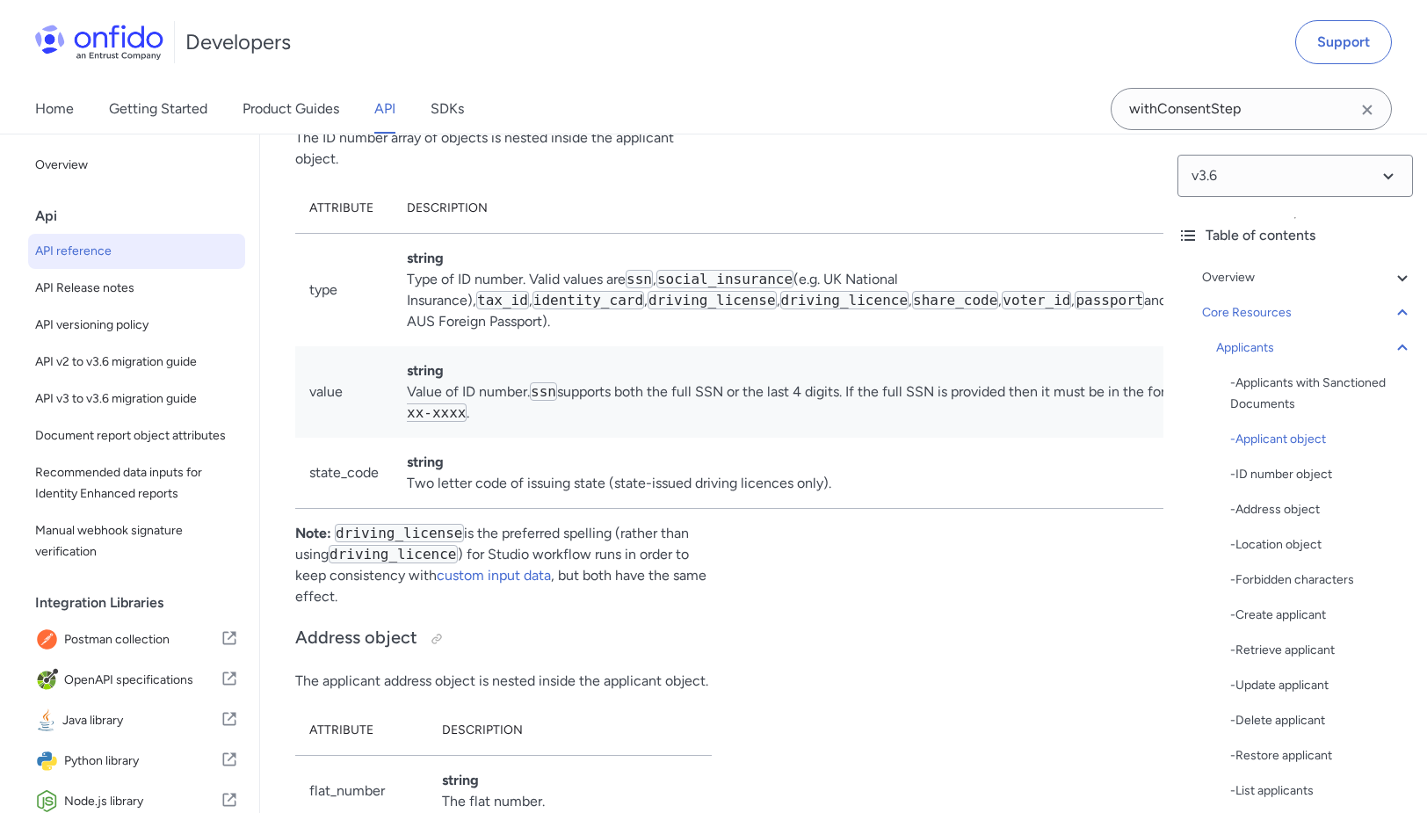
scroll to position [20684, 0]
